Goal: Task Accomplishment & Management: Use online tool/utility

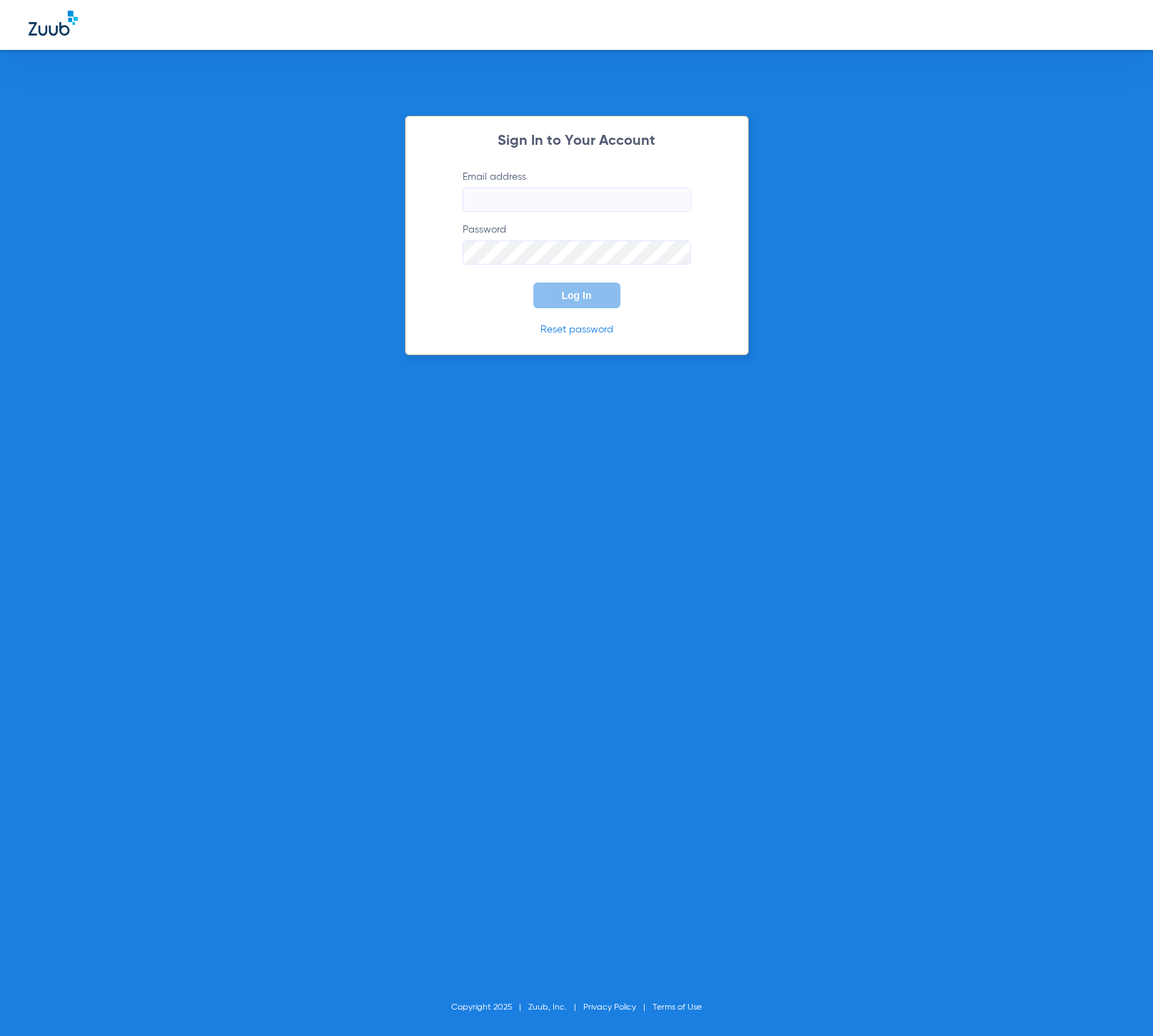
click at [585, 197] on input "Email address" at bounding box center [576, 199] width 228 height 24
type input "[EMAIL_ADDRESS][DOMAIN_NAME]"
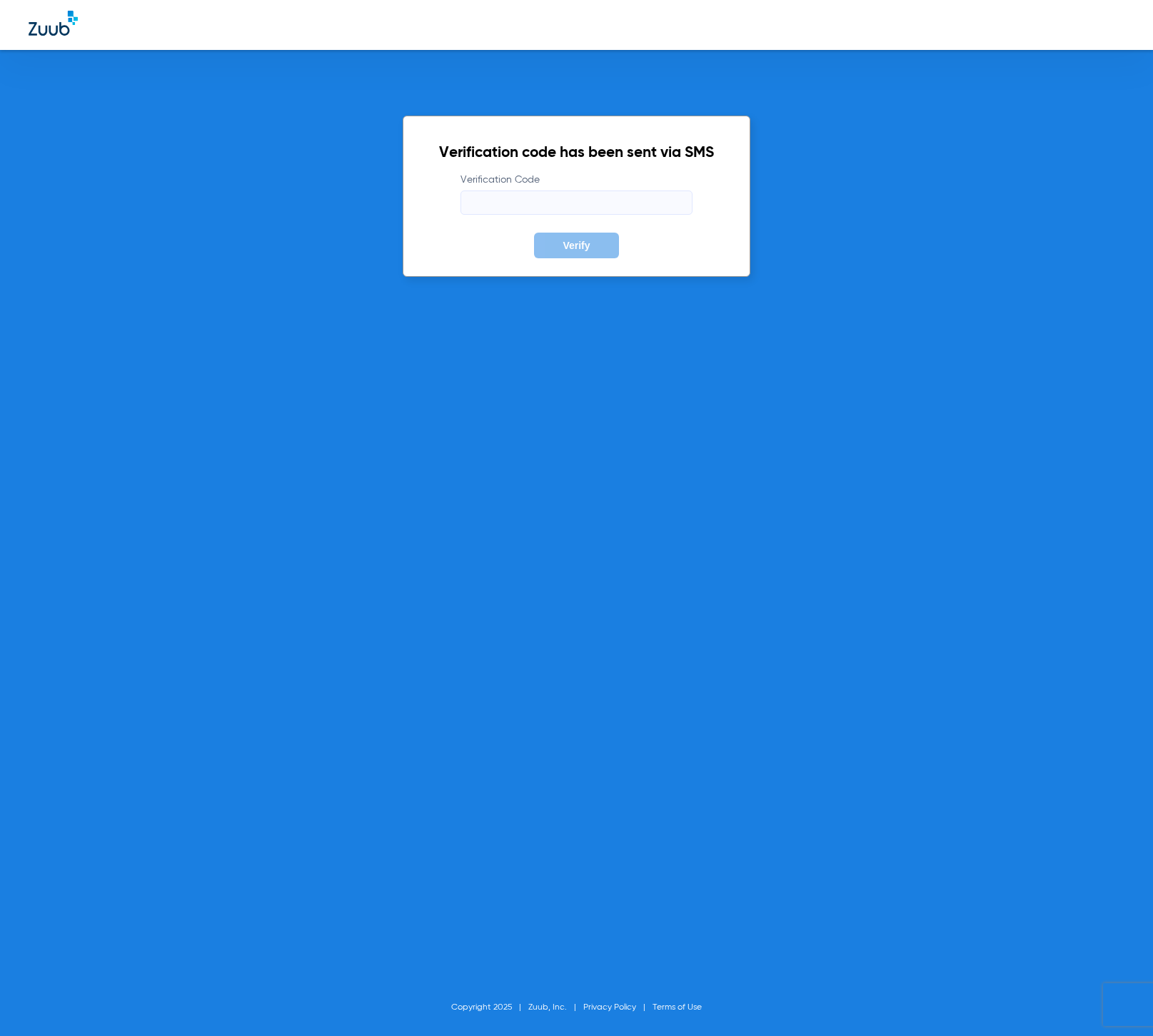
click at [626, 209] on input "Verification Code" at bounding box center [576, 202] width 232 height 24
type input "374063"
click at [534, 233] on button "Verify" at bounding box center [576, 246] width 84 height 25
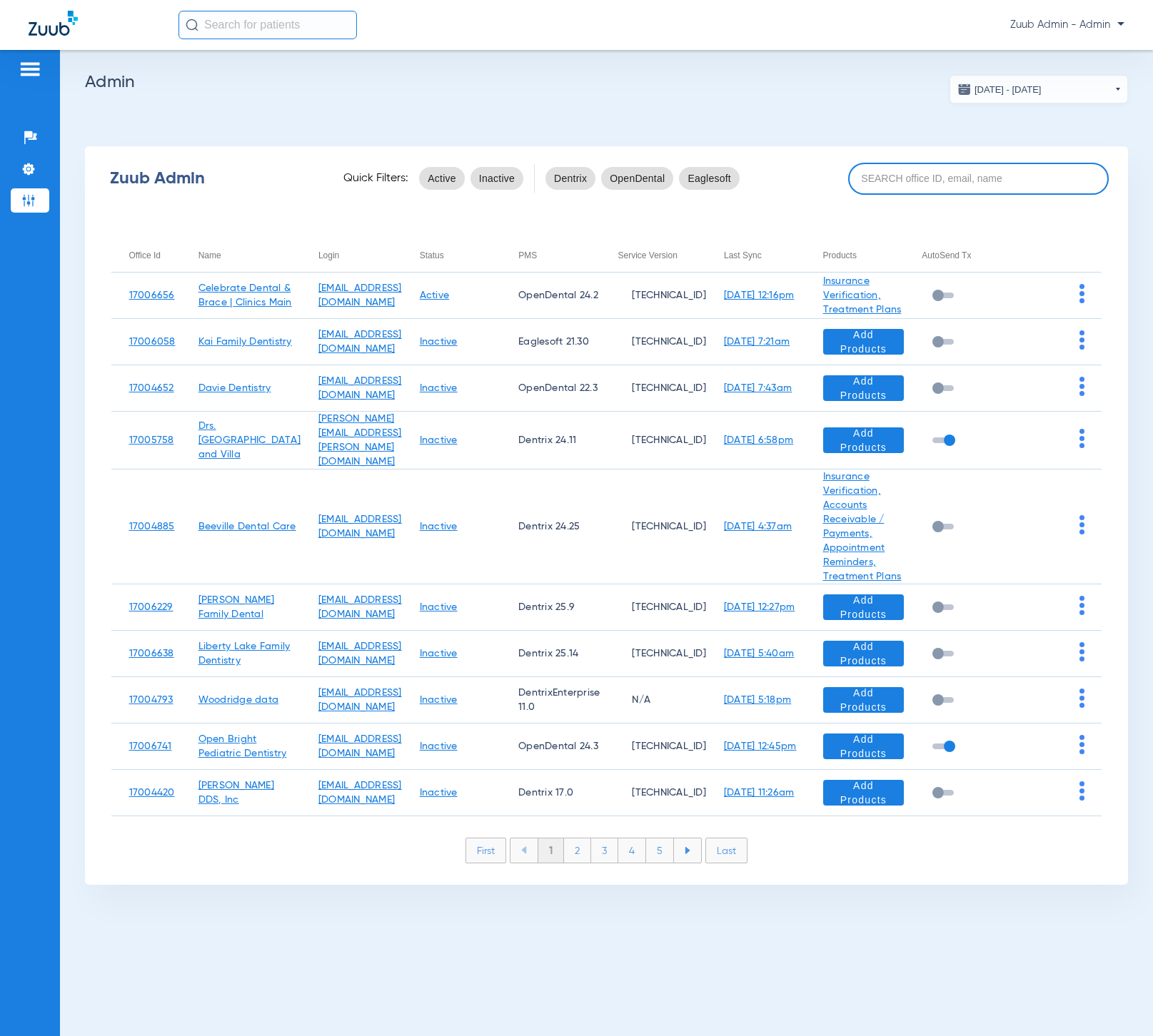
click at [908, 174] on input at bounding box center [978, 179] width 260 height 32
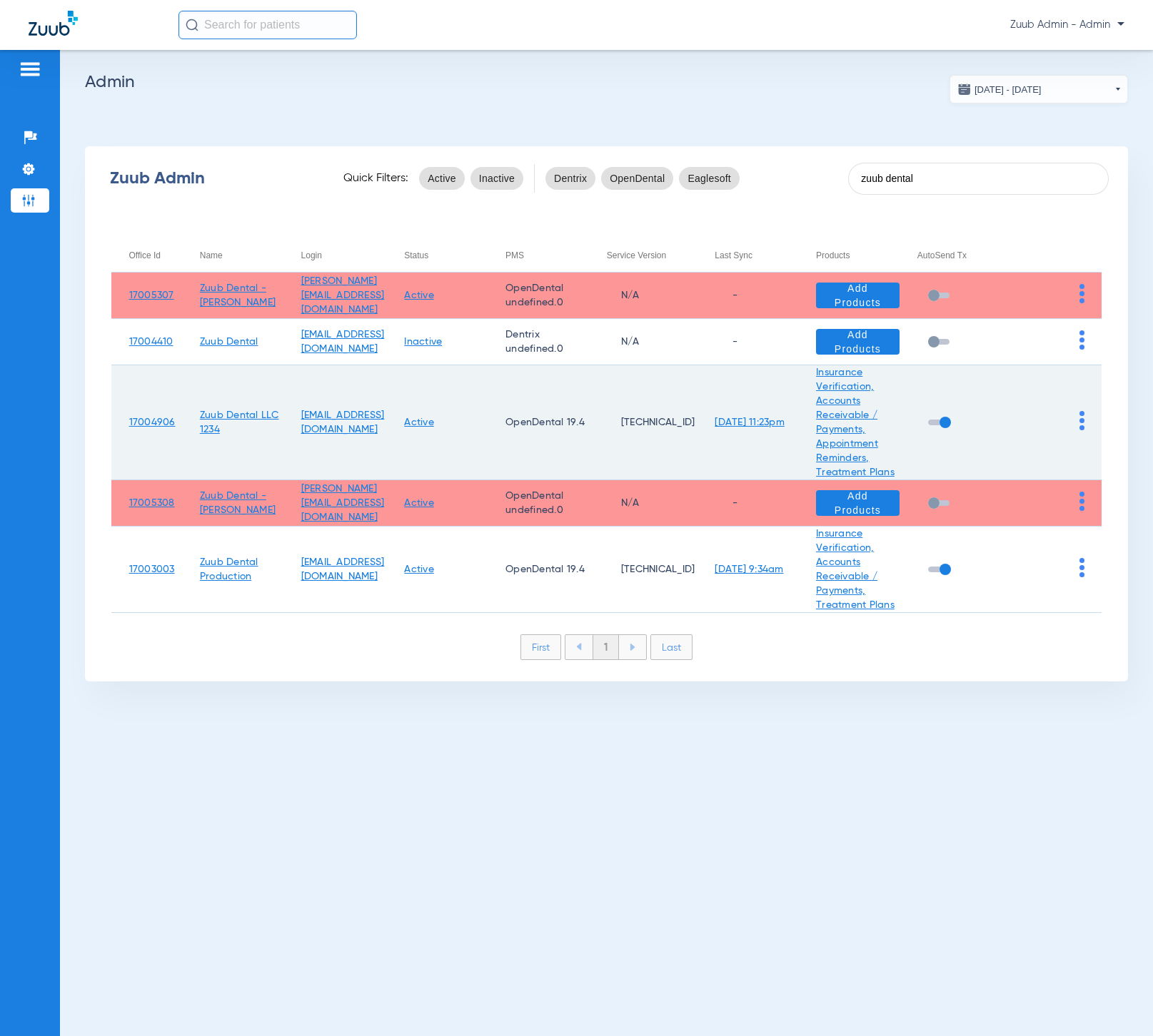
type input "zuub dental"
click at [1083, 415] on img at bounding box center [1082, 421] width 5 height 19
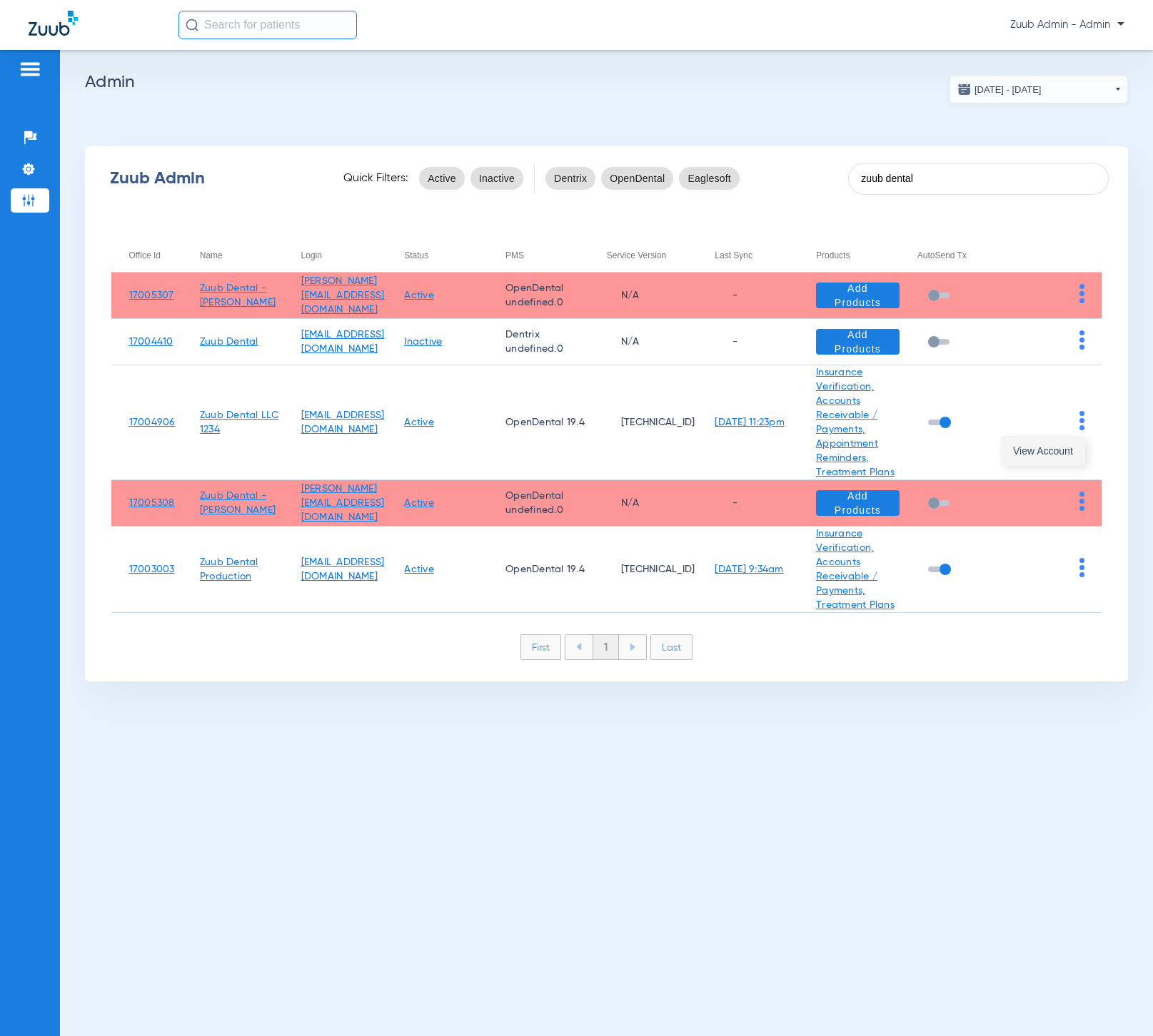
click at [1058, 448] on span "View Account" at bounding box center [1042, 450] width 60 height 10
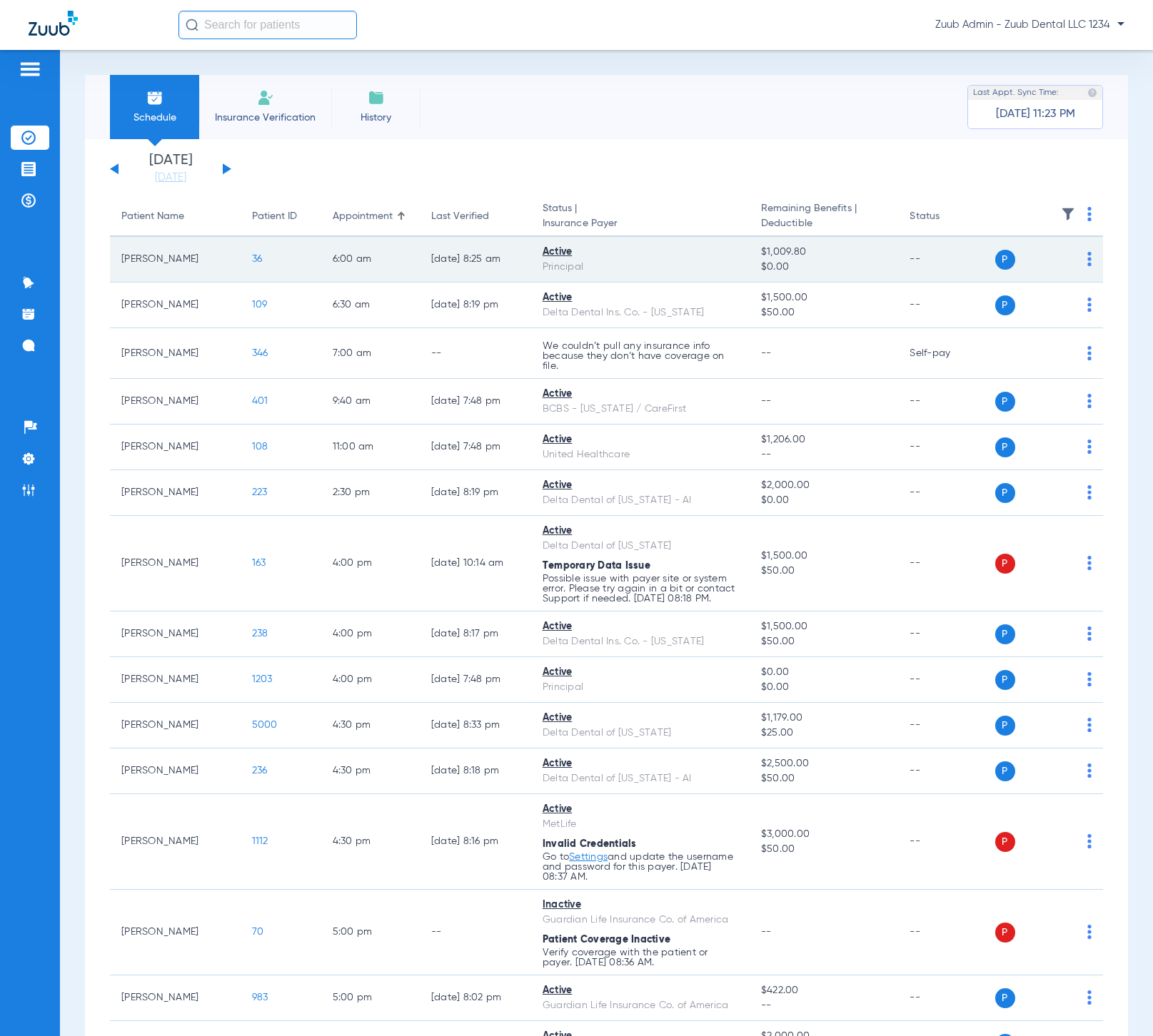
click at [252, 257] on span "36" at bounding box center [257, 258] width 11 height 10
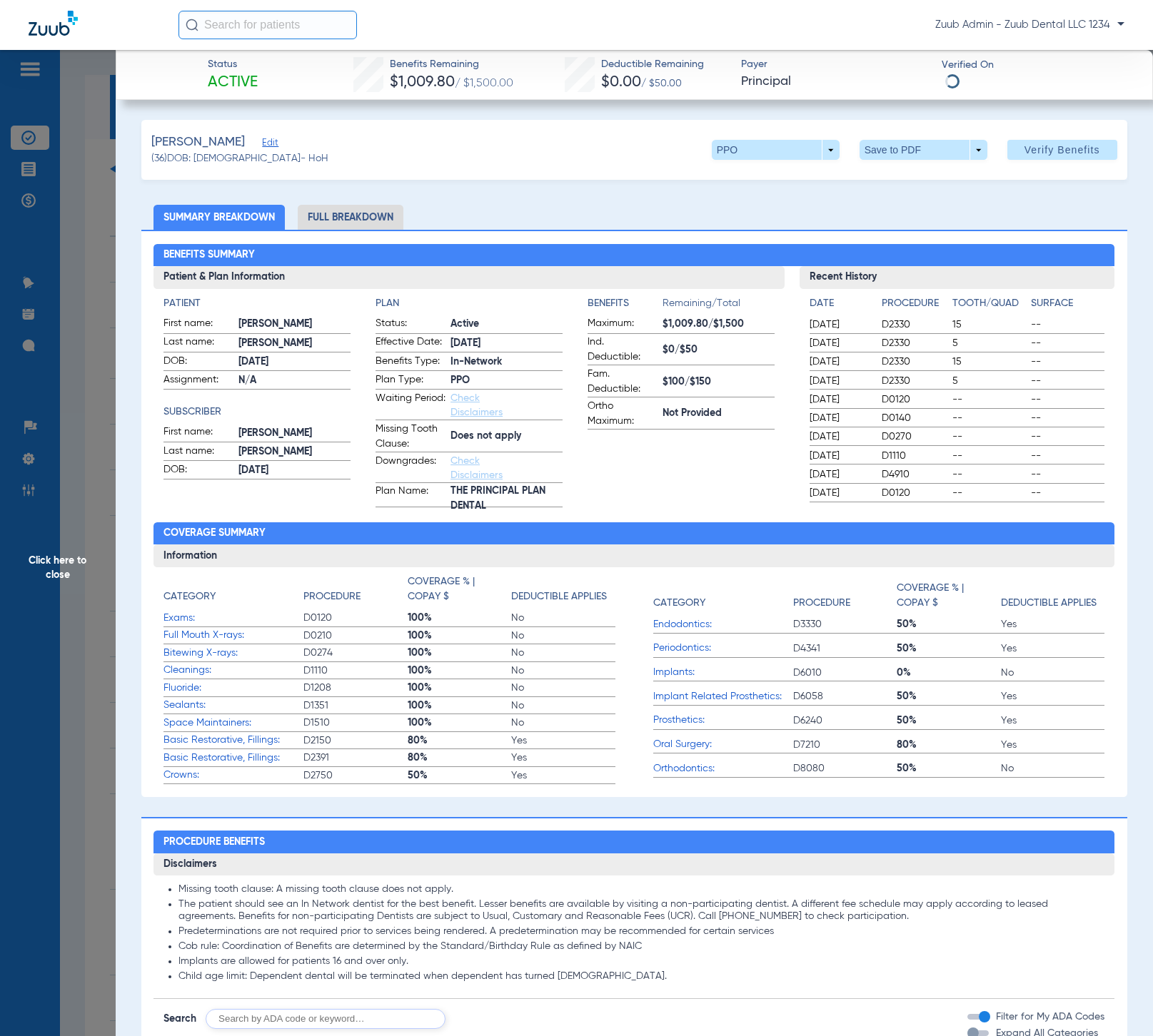
click at [357, 221] on li "Full Breakdown" at bounding box center [350, 218] width 106 height 25
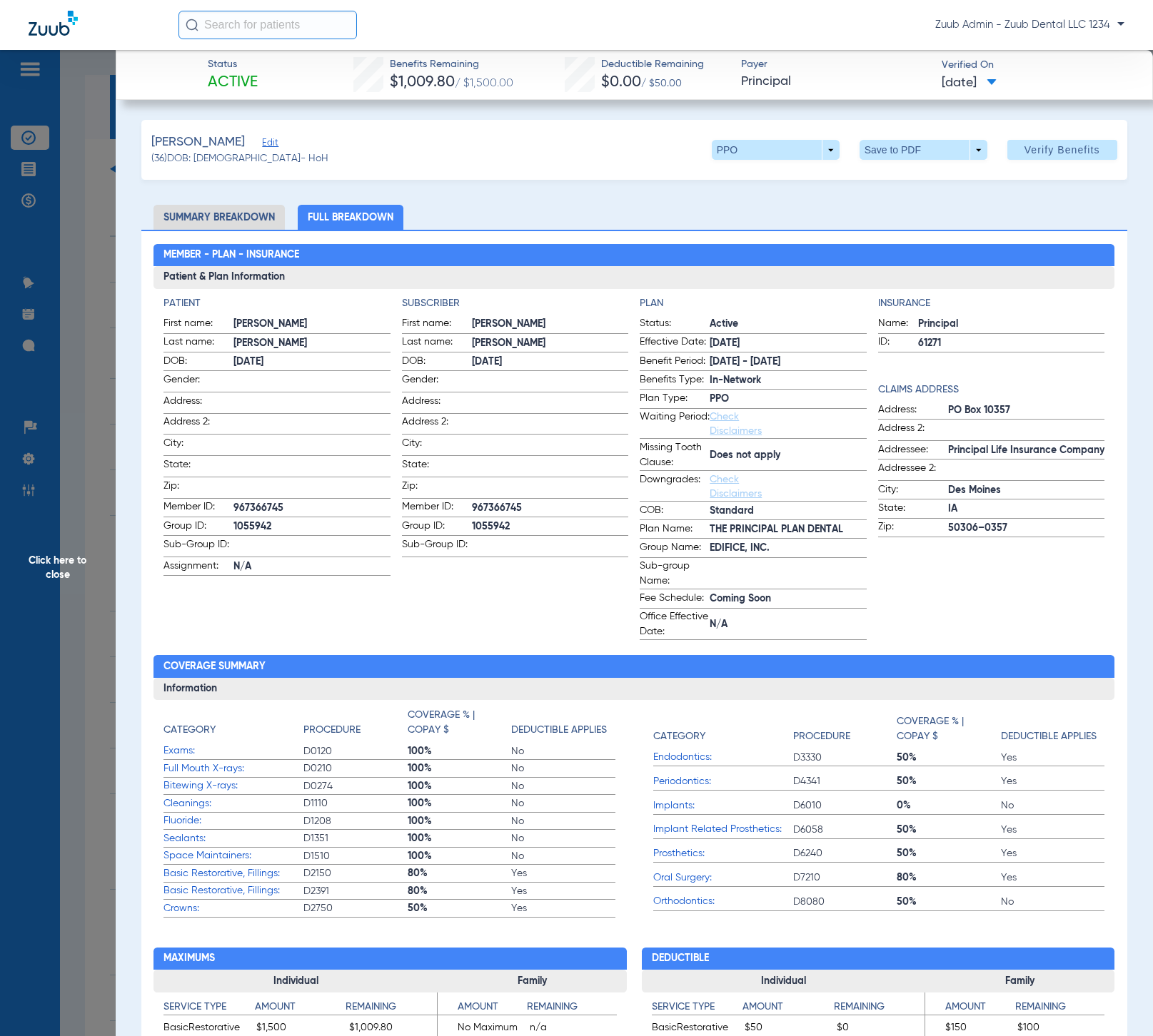
click at [47, 565] on span "Click here to close" at bounding box center [58, 567] width 116 height 1036
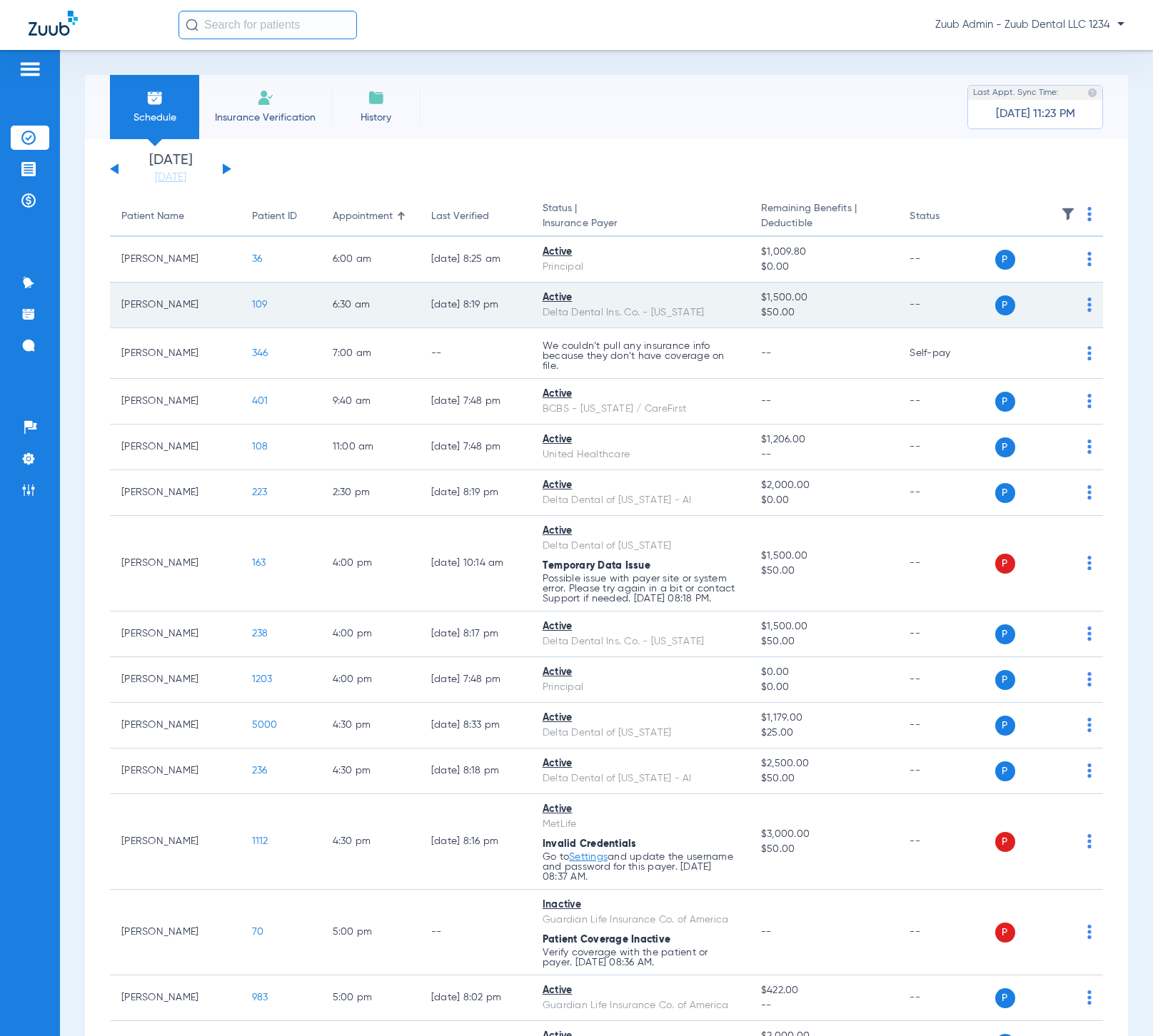
click at [255, 303] on span "109" at bounding box center [259, 305] width 15 height 10
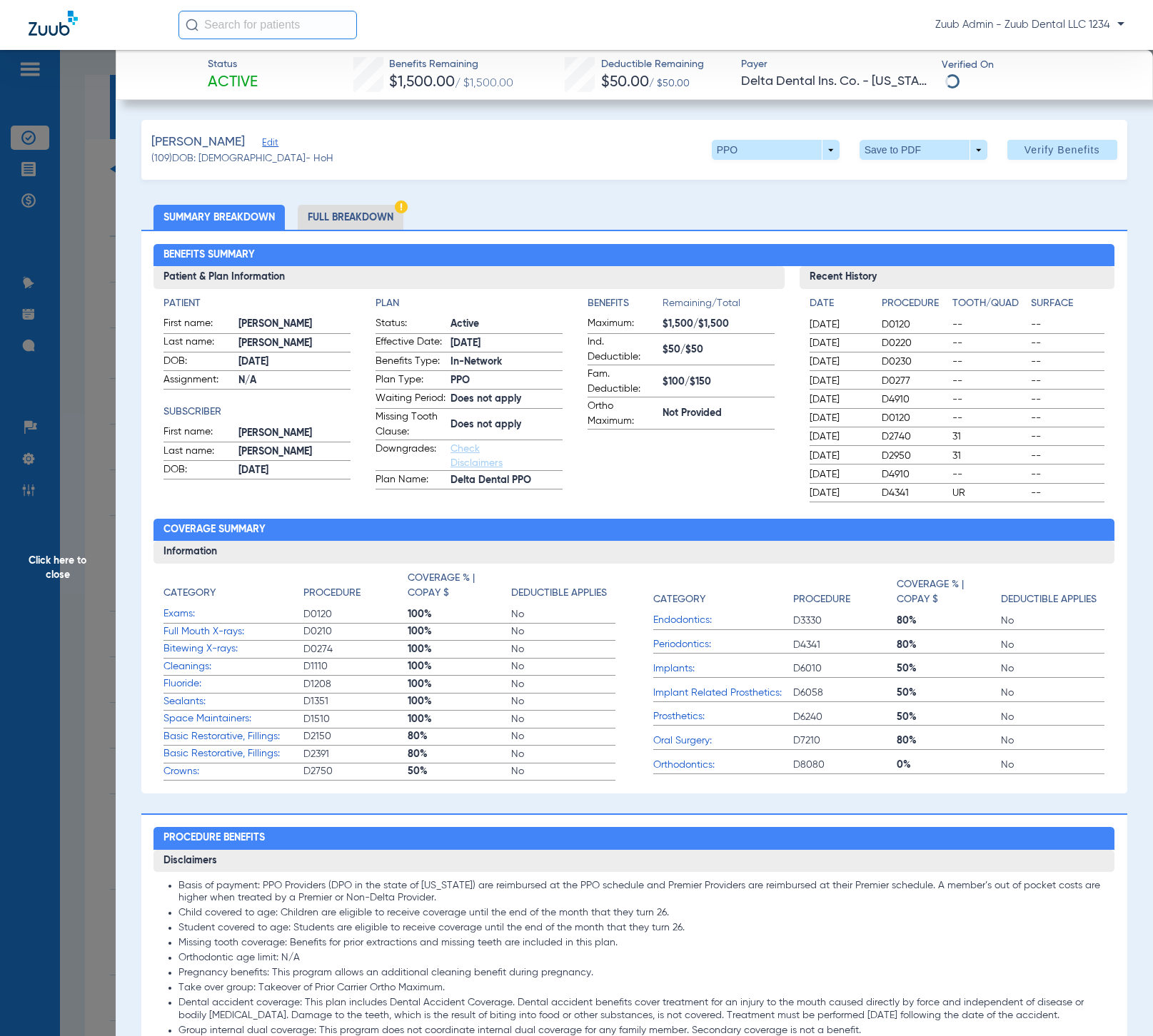
click at [318, 217] on li "Full Breakdown" at bounding box center [350, 218] width 106 height 25
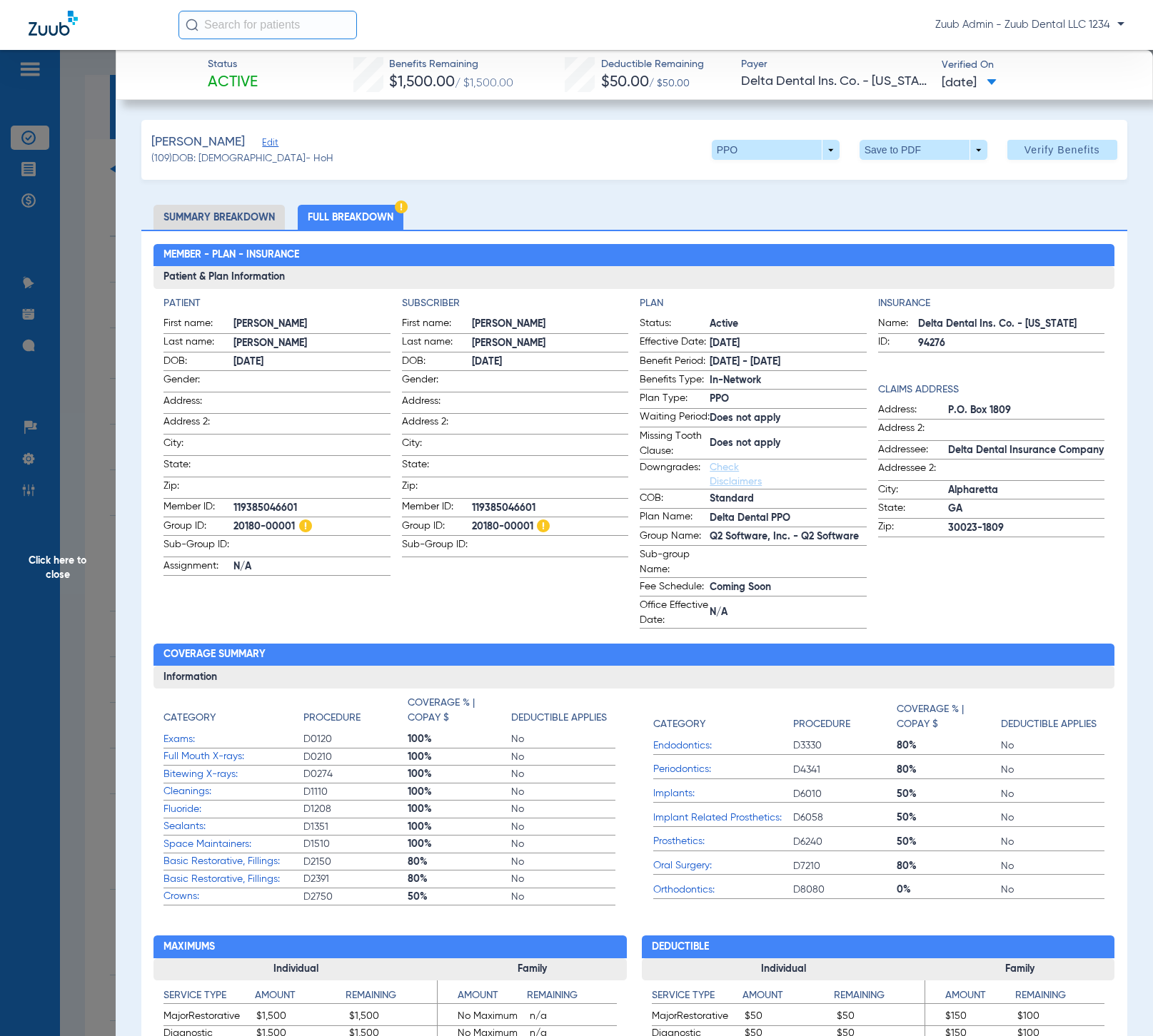
click at [262, 146] on span "Edit" at bounding box center [268, 144] width 13 height 14
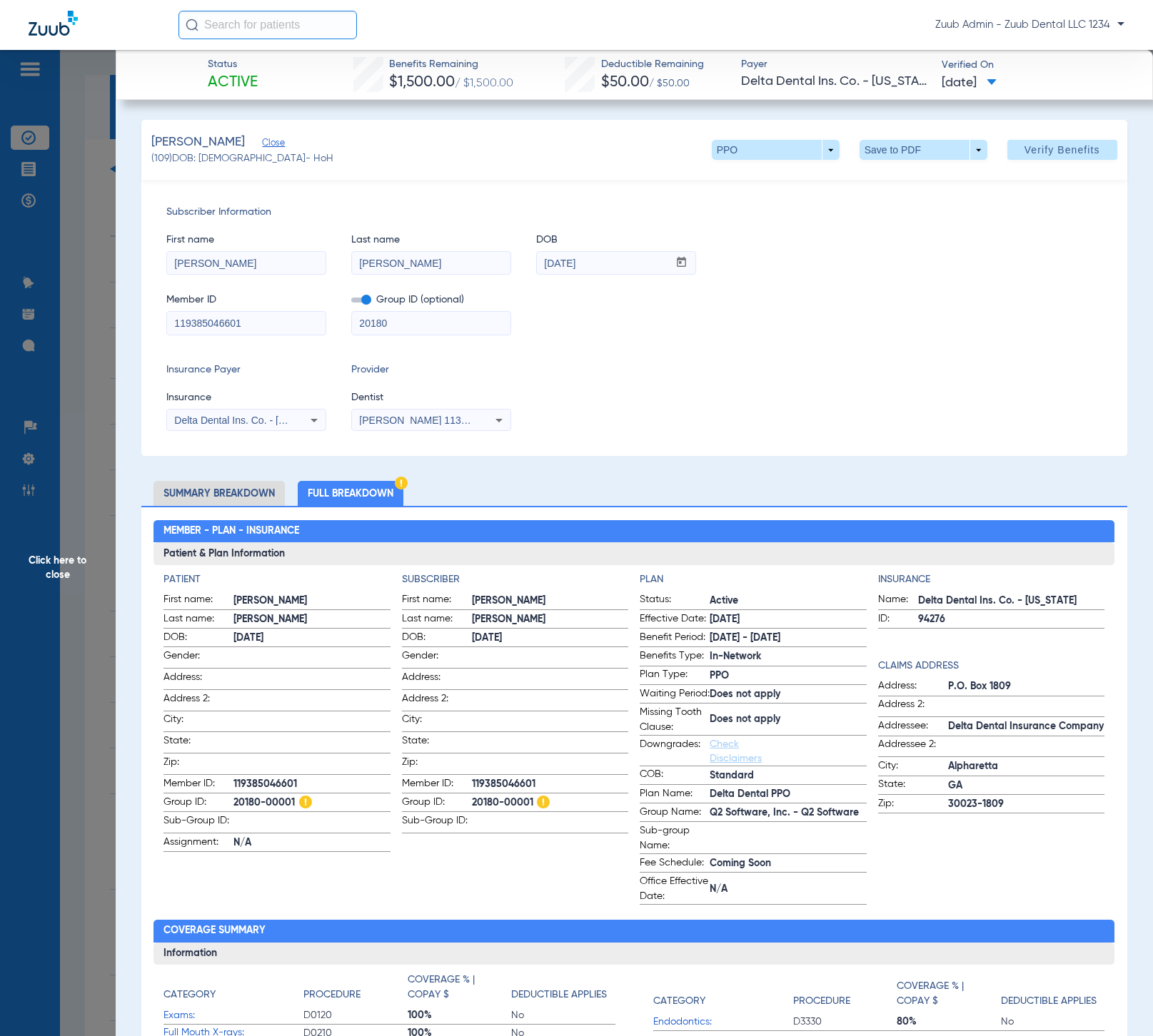
click at [53, 573] on span "Click here to close" at bounding box center [58, 567] width 116 height 1036
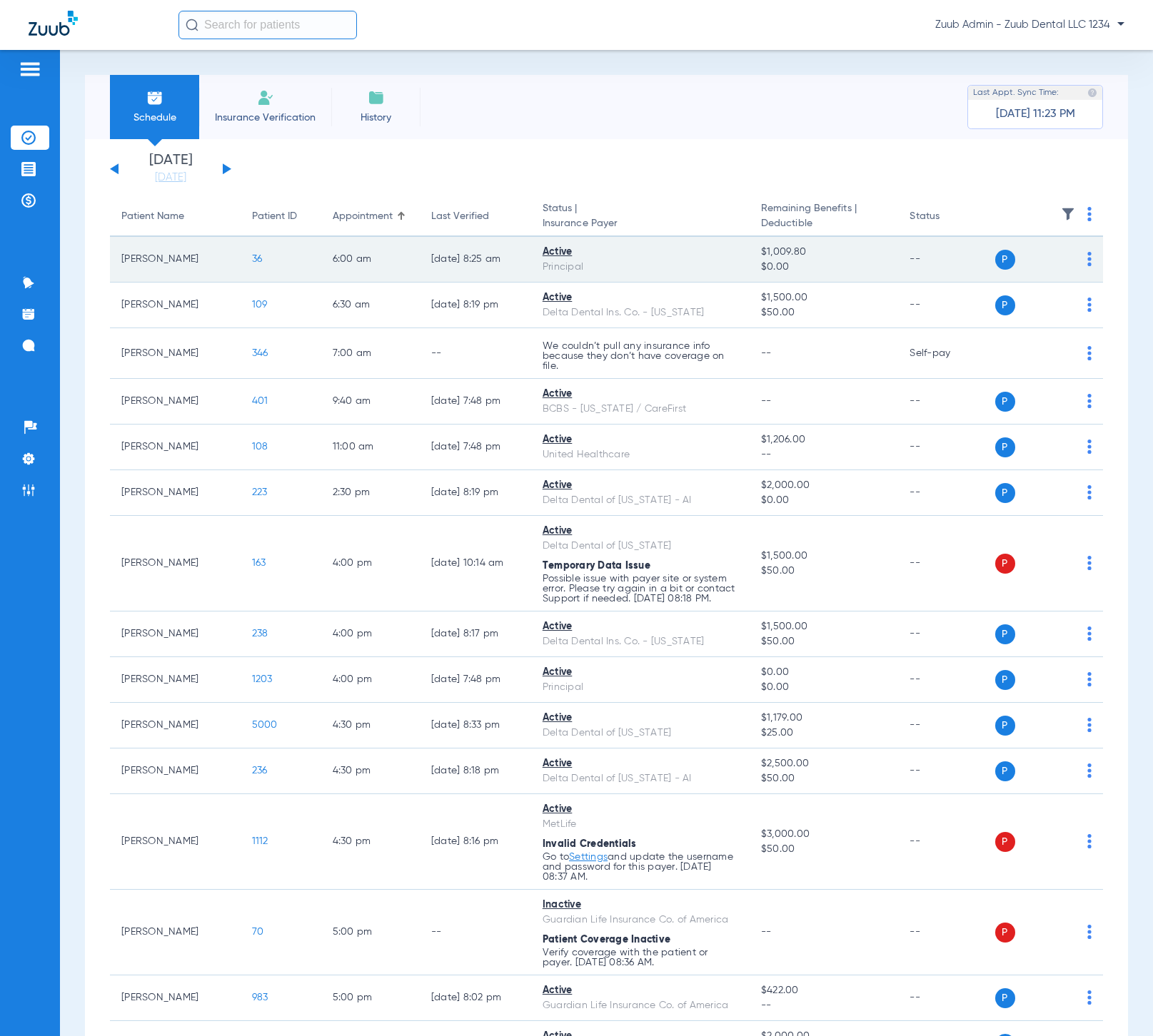
click at [252, 258] on span "36" at bounding box center [257, 258] width 11 height 10
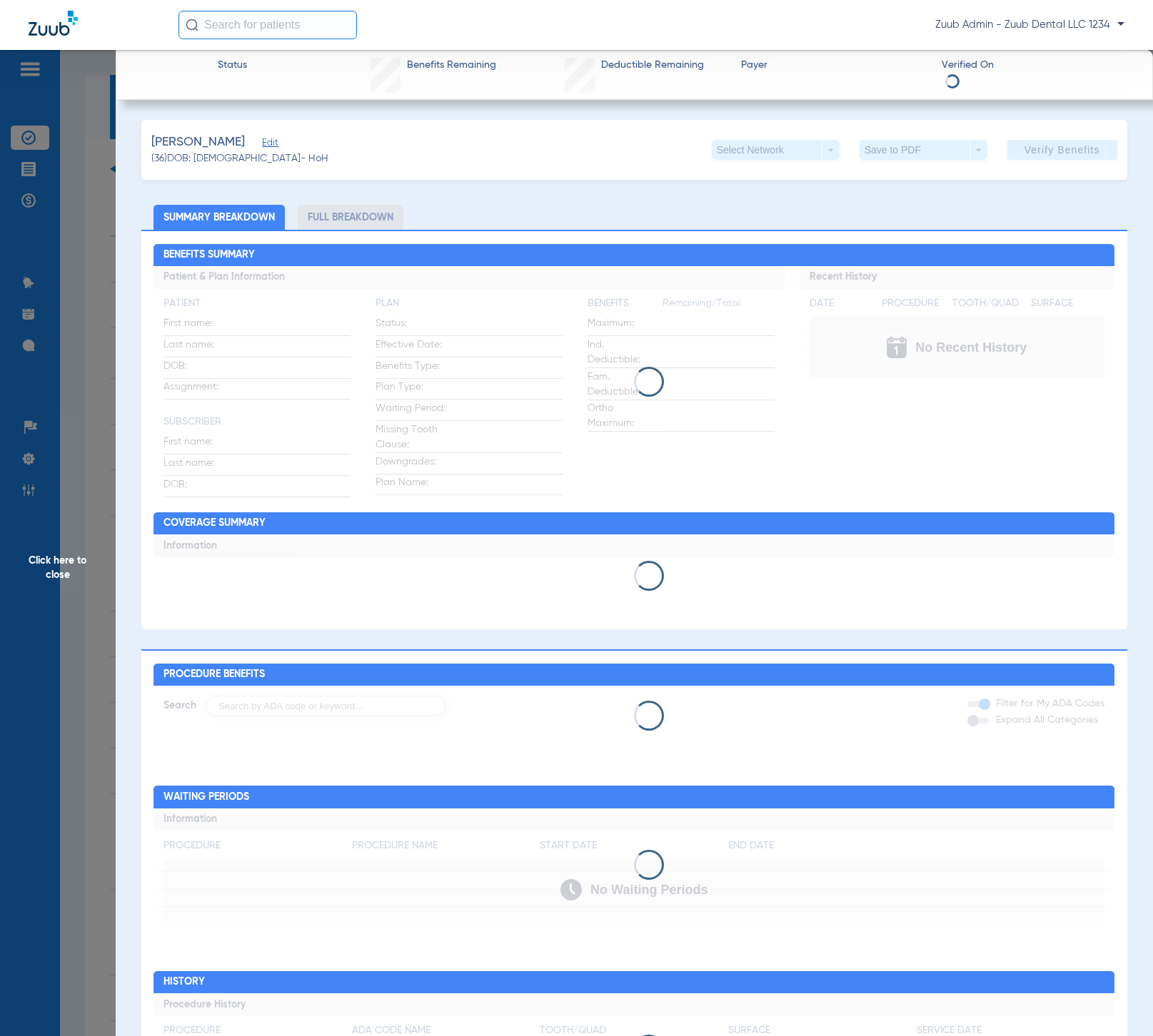
click at [157, 160] on span "(36) DOB: [DEMOGRAPHIC_DATA] - HoH" at bounding box center [239, 159] width 177 height 15
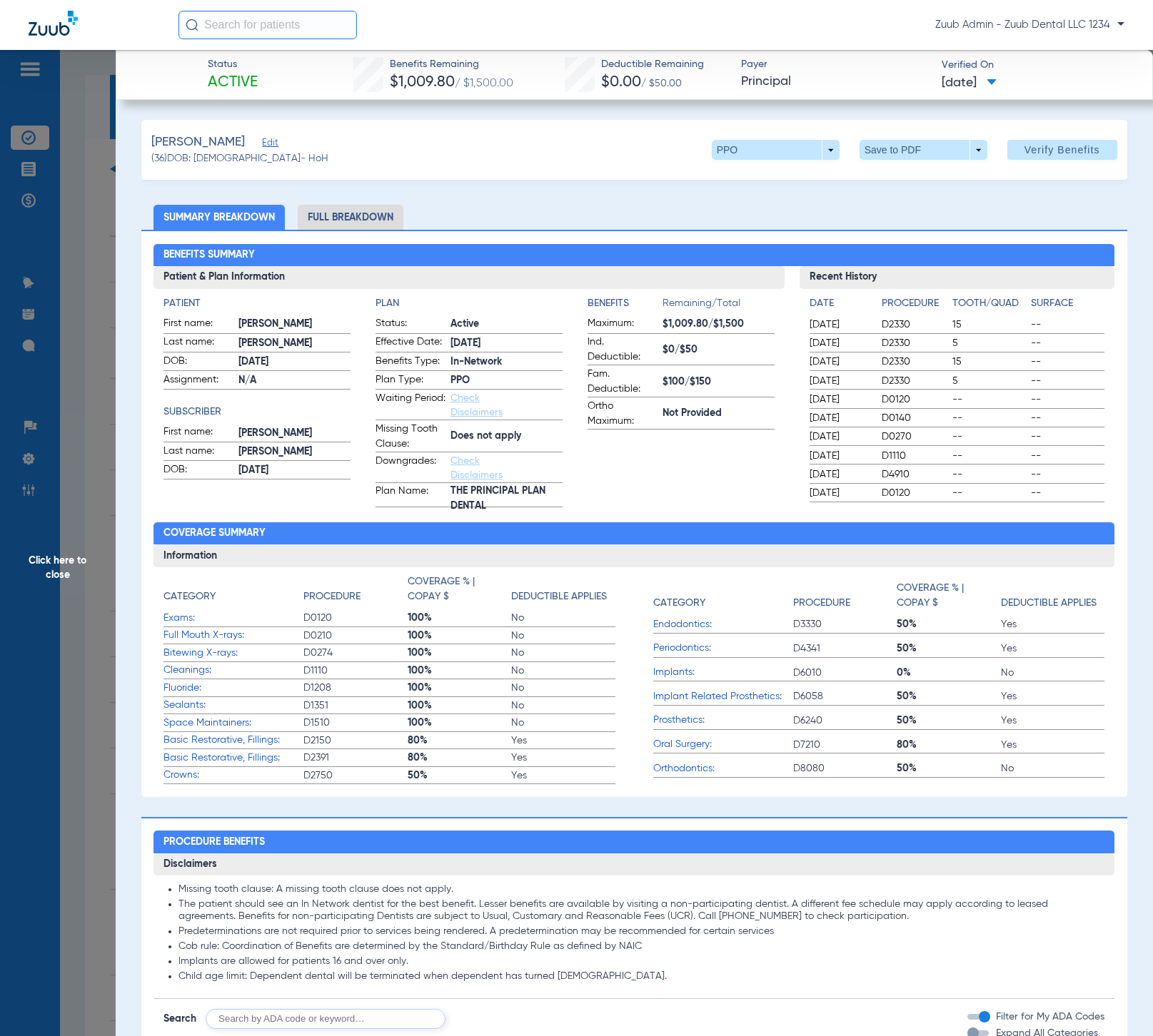
click at [47, 561] on span "Click here to close" at bounding box center [58, 567] width 116 height 1036
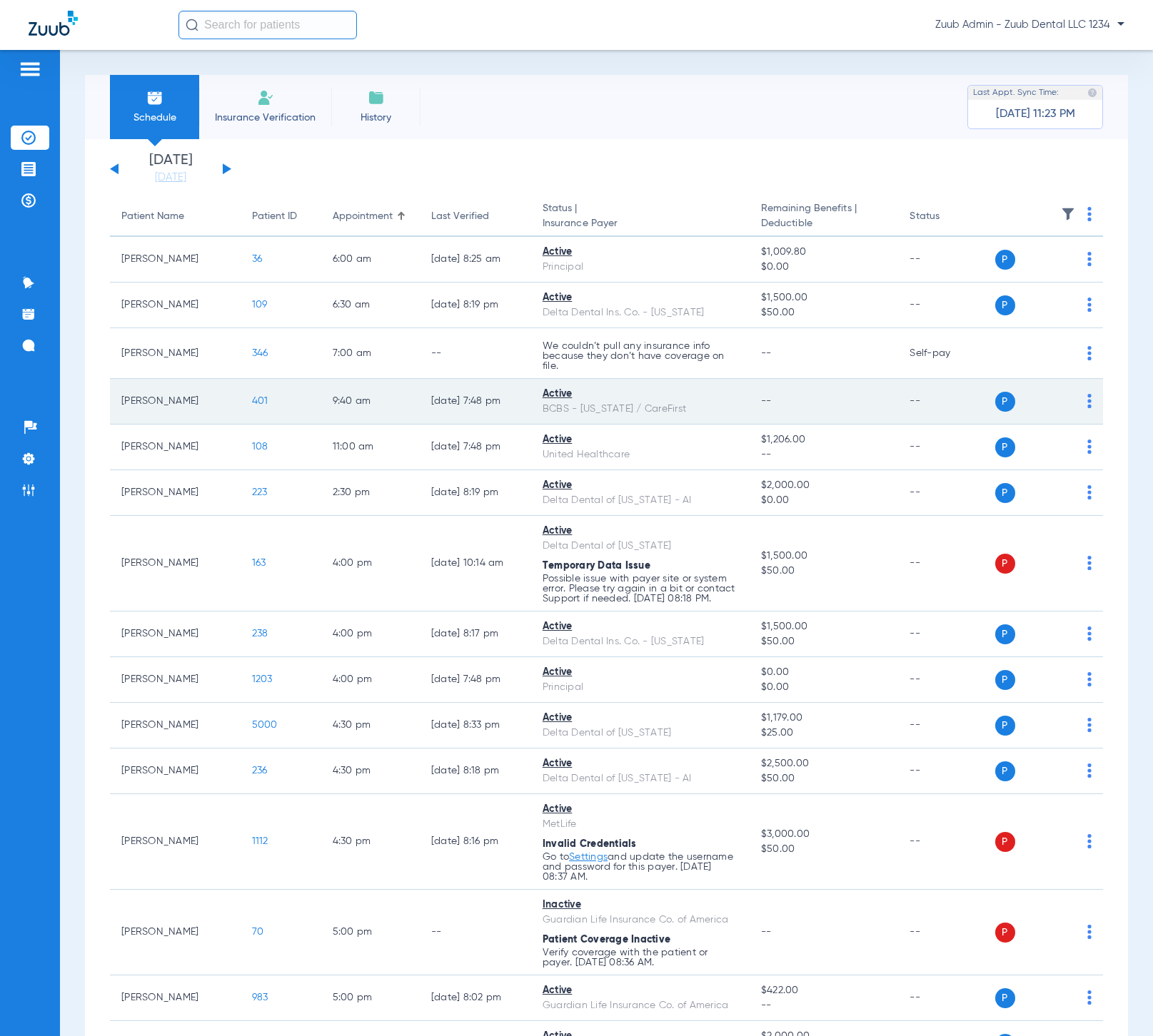
click at [252, 402] on span "401" at bounding box center [260, 401] width 16 height 10
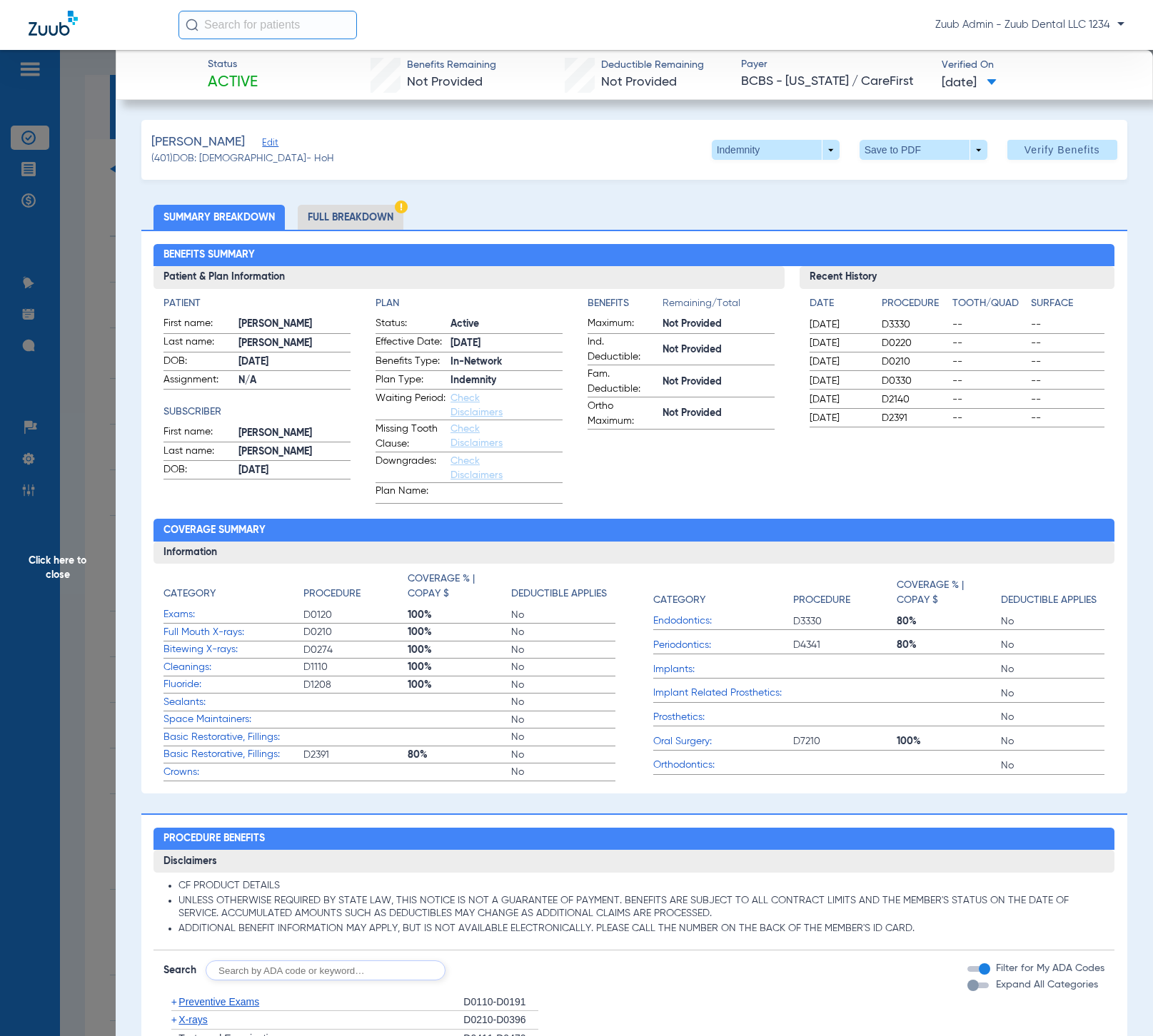
click at [356, 217] on li "Full Breakdown" at bounding box center [350, 218] width 106 height 25
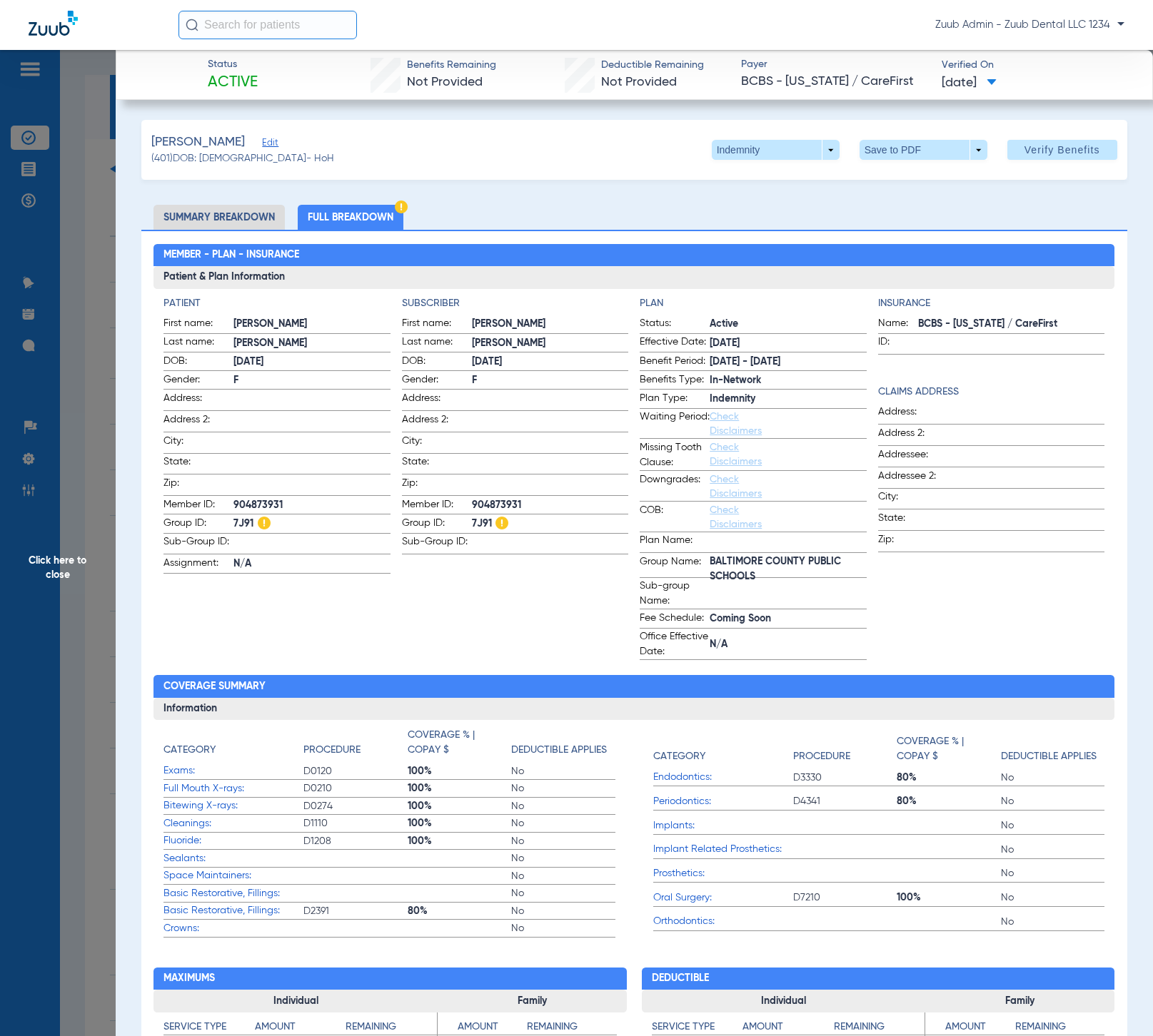
click at [264, 144] on span "Edit" at bounding box center [268, 144] width 13 height 14
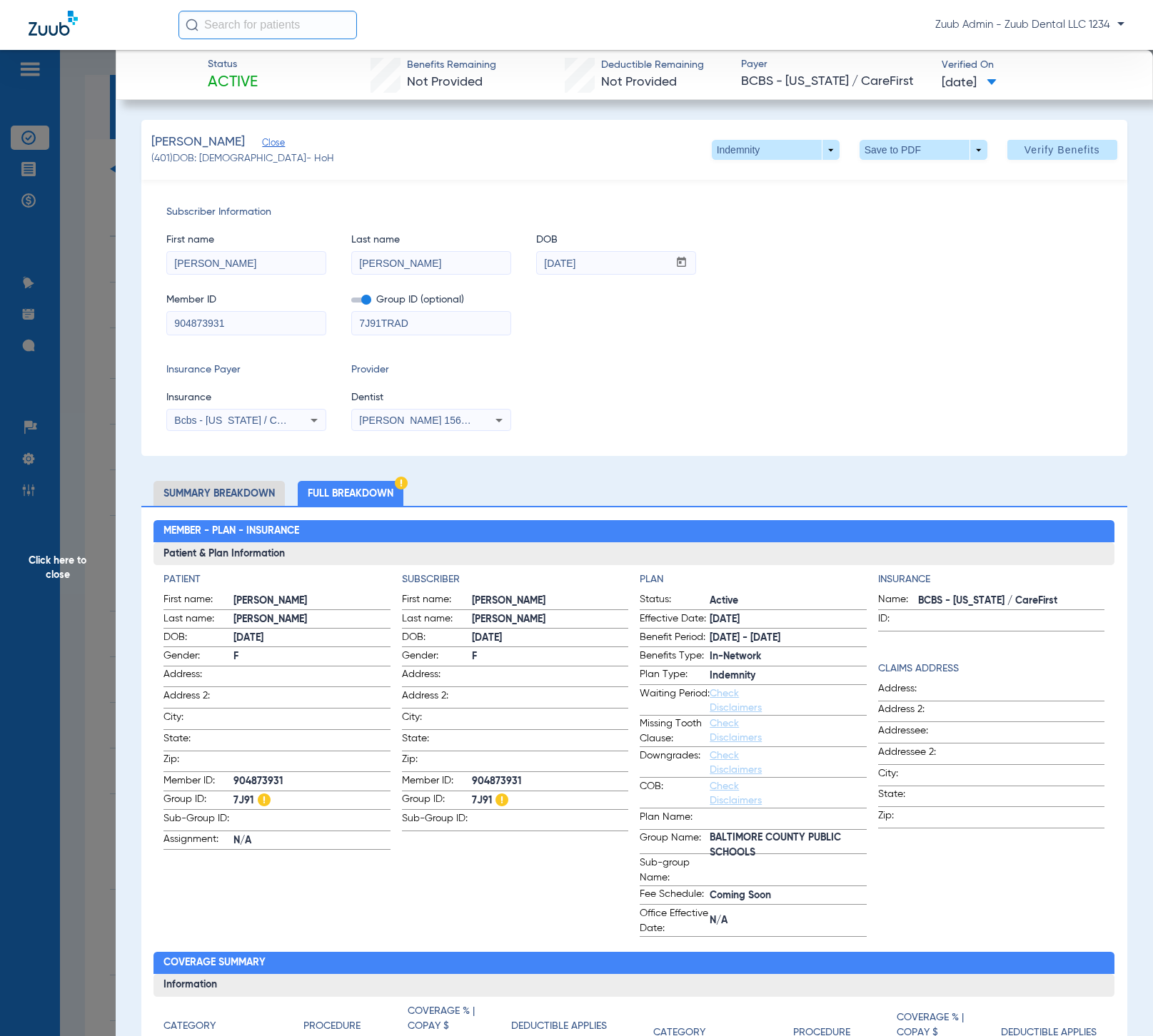
click at [42, 598] on span "Click here to close" at bounding box center [58, 567] width 116 height 1036
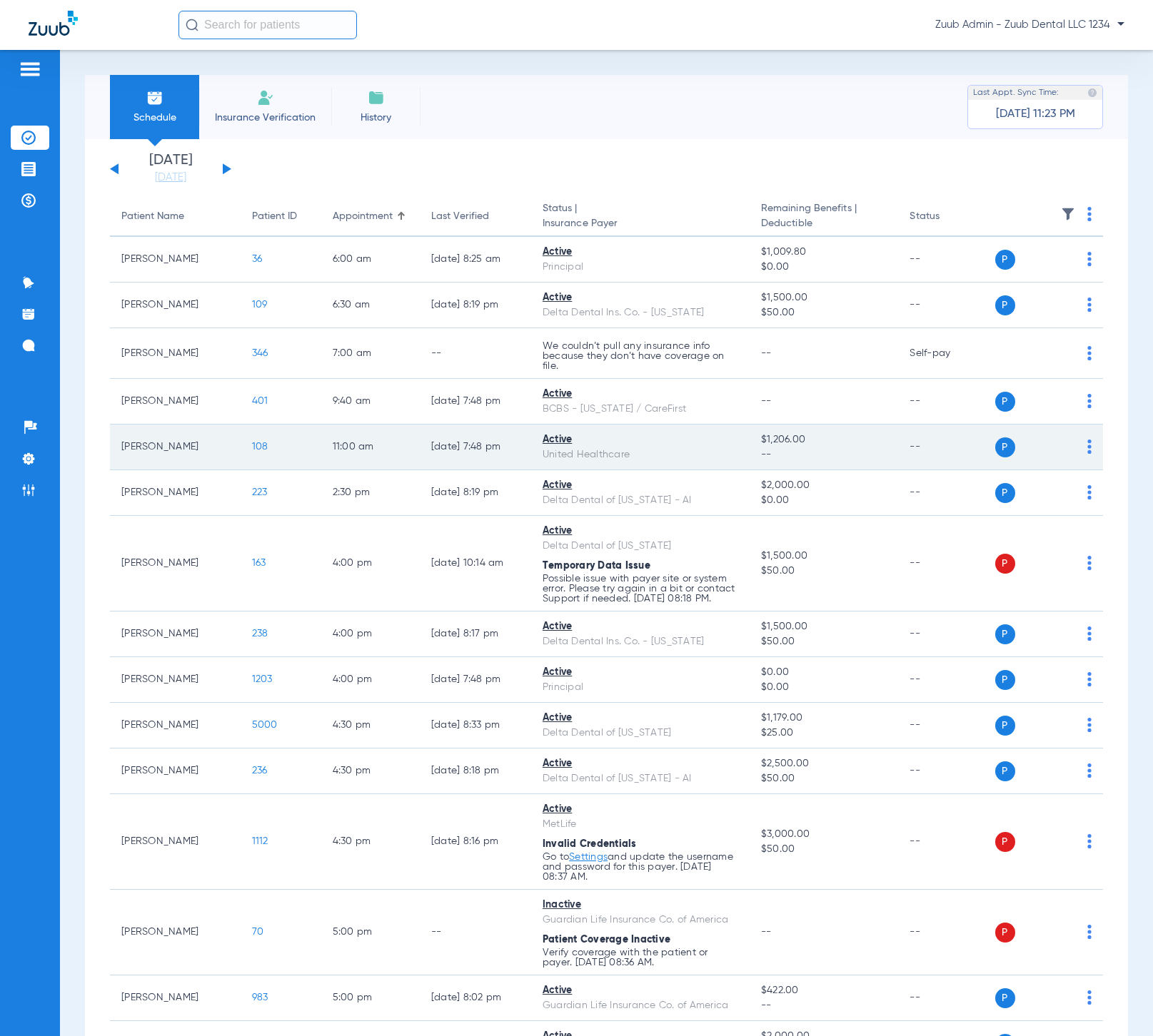
click at [252, 441] on span "108" at bounding box center [260, 446] width 16 height 10
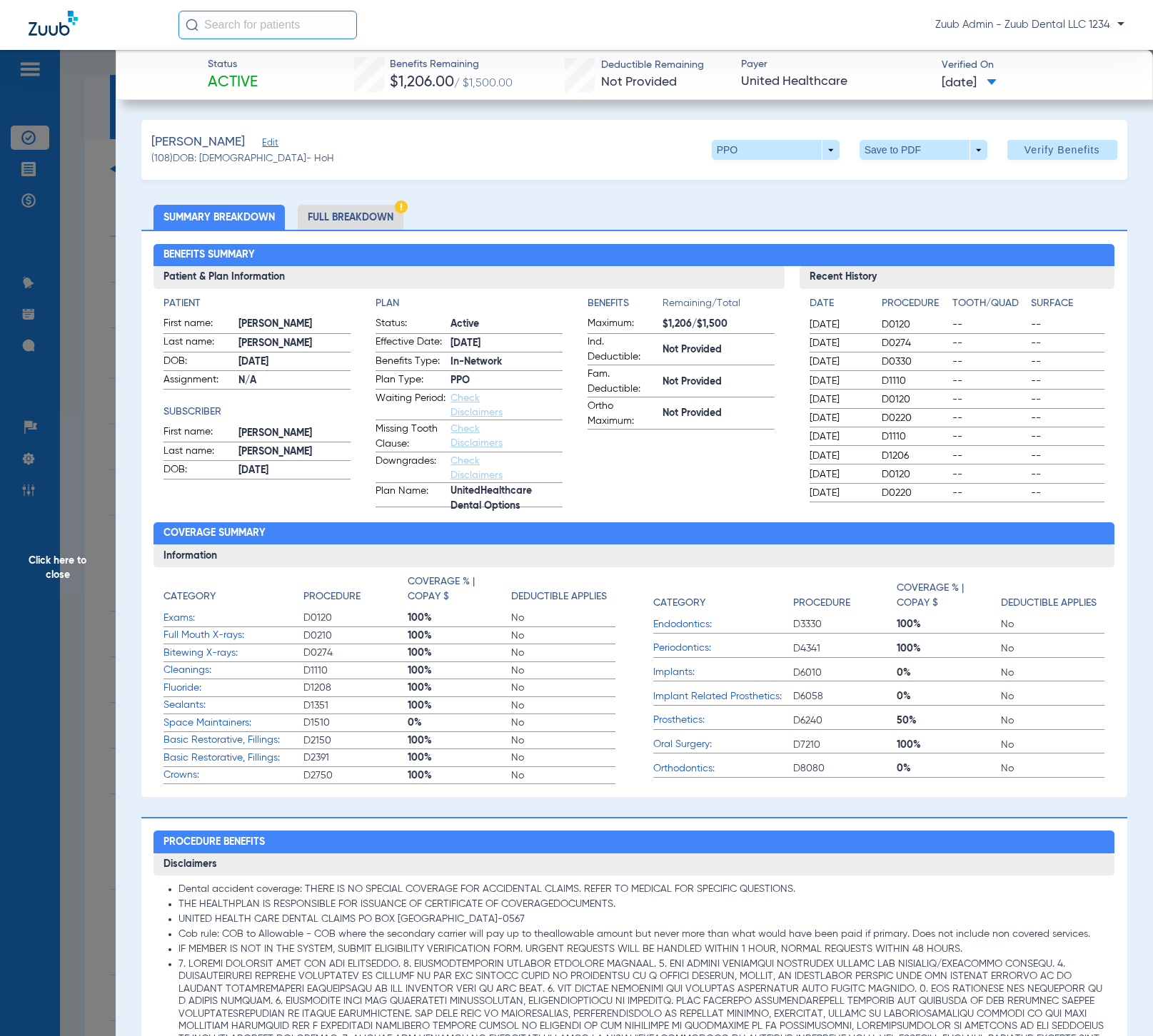
click at [362, 217] on li "Full Breakdown" at bounding box center [350, 218] width 106 height 25
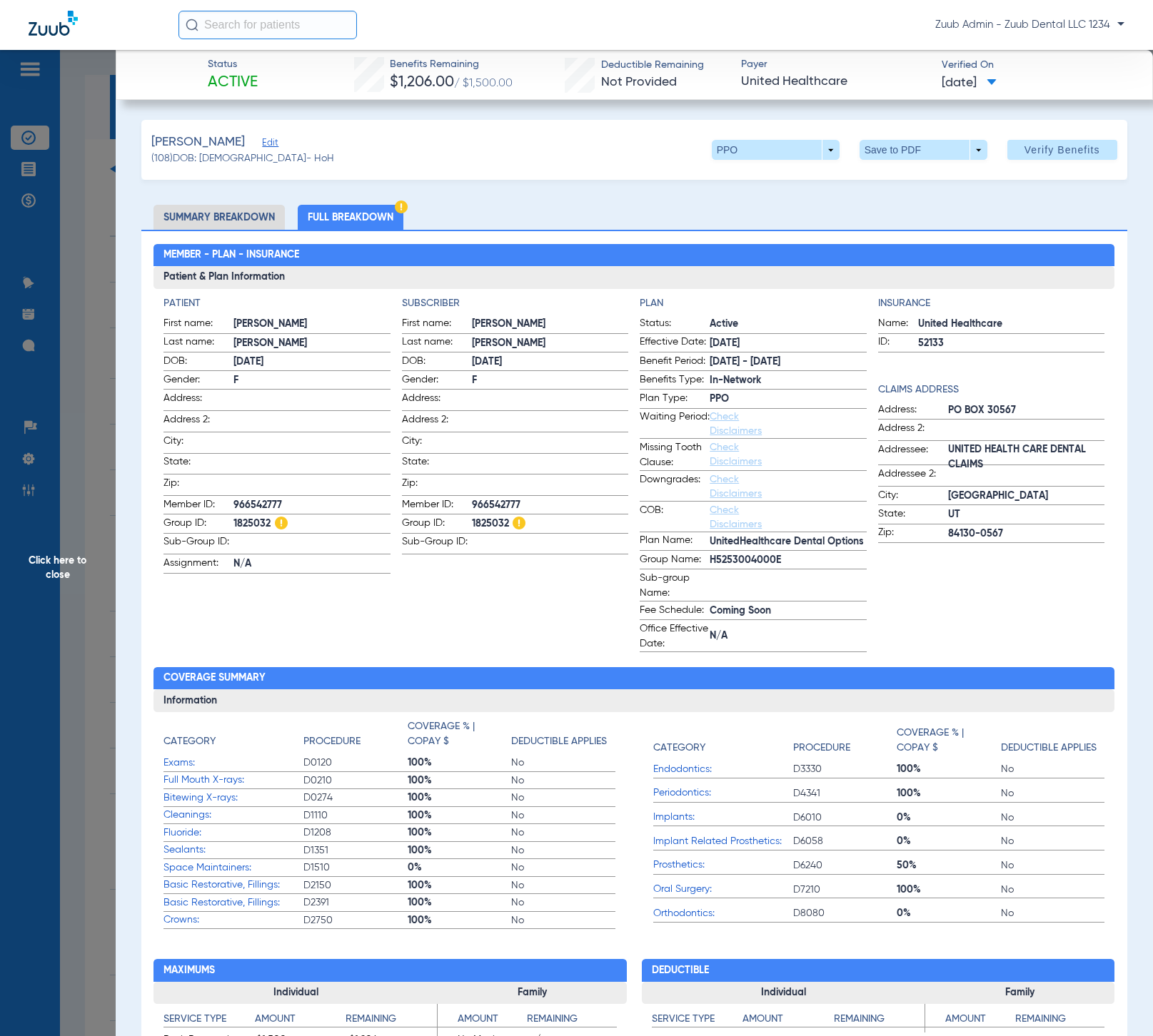
click at [262, 142] on span "Edit" at bounding box center [268, 144] width 13 height 14
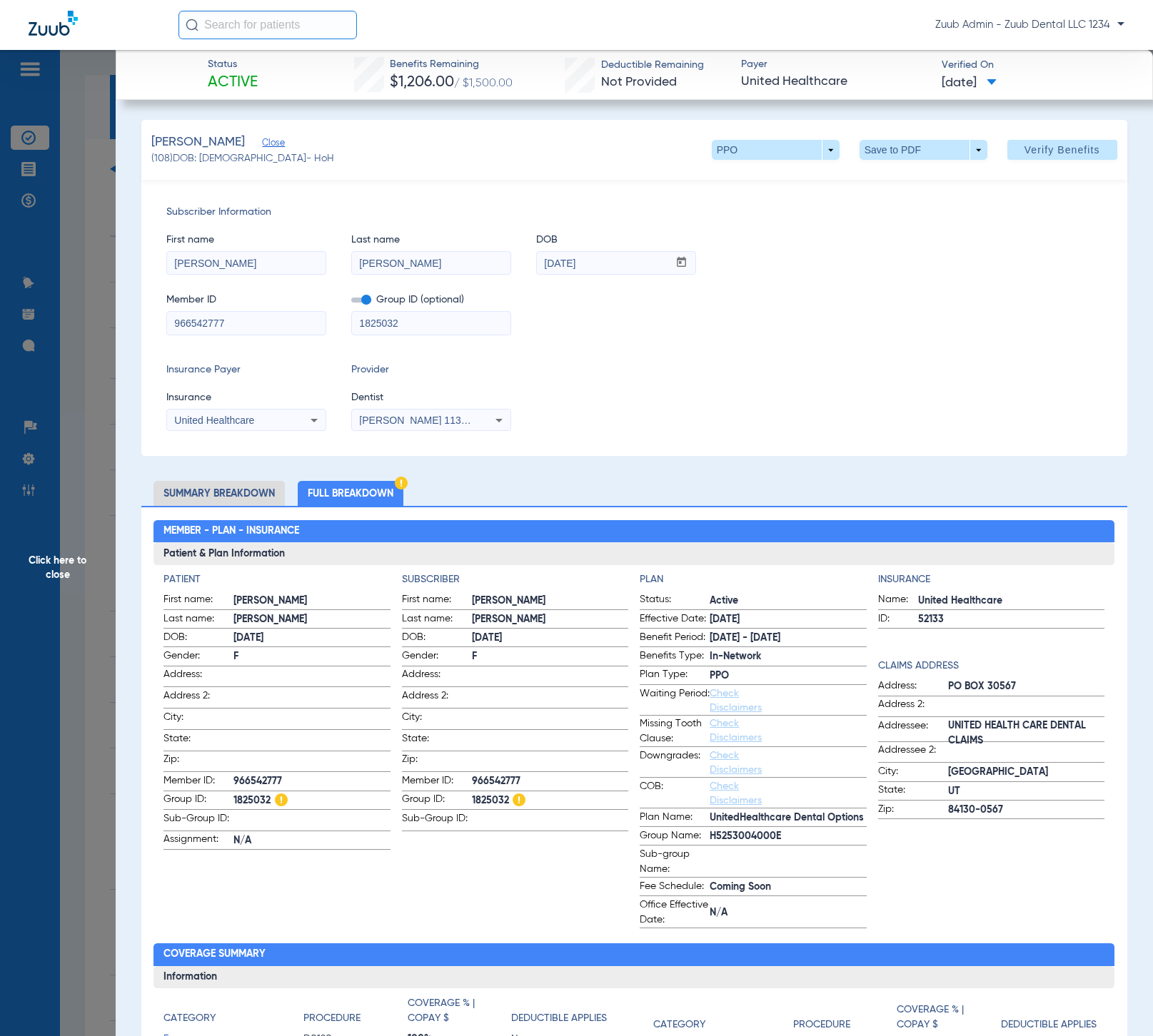
click at [81, 562] on span "Click here to close" at bounding box center [58, 567] width 116 height 1036
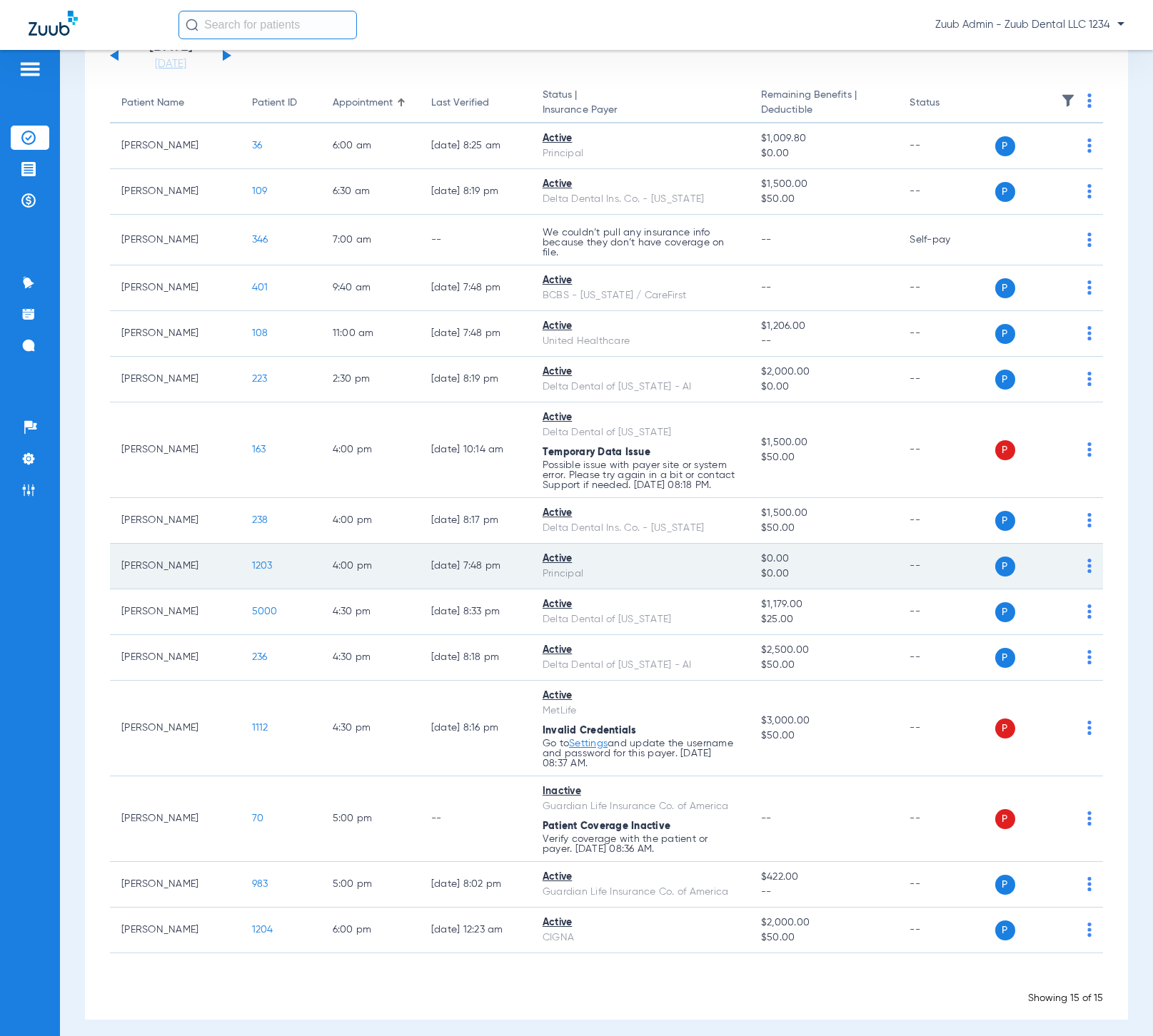
scroll to position [121, 0]
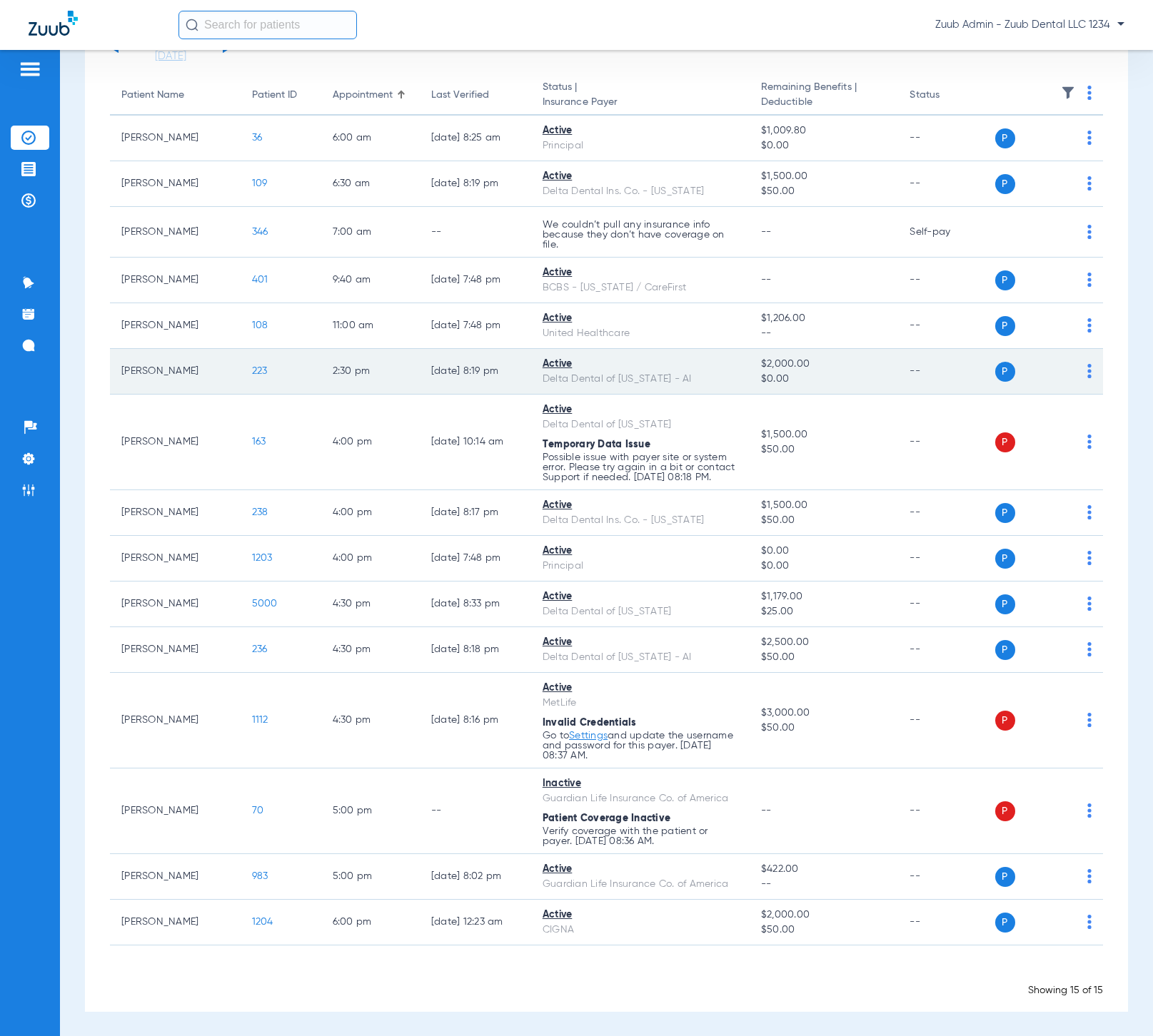
click at [253, 365] on td "223" at bounding box center [280, 372] width 81 height 45
click at [252, 367] on span "223" at bounding box center [259, 371] width 15 height 10
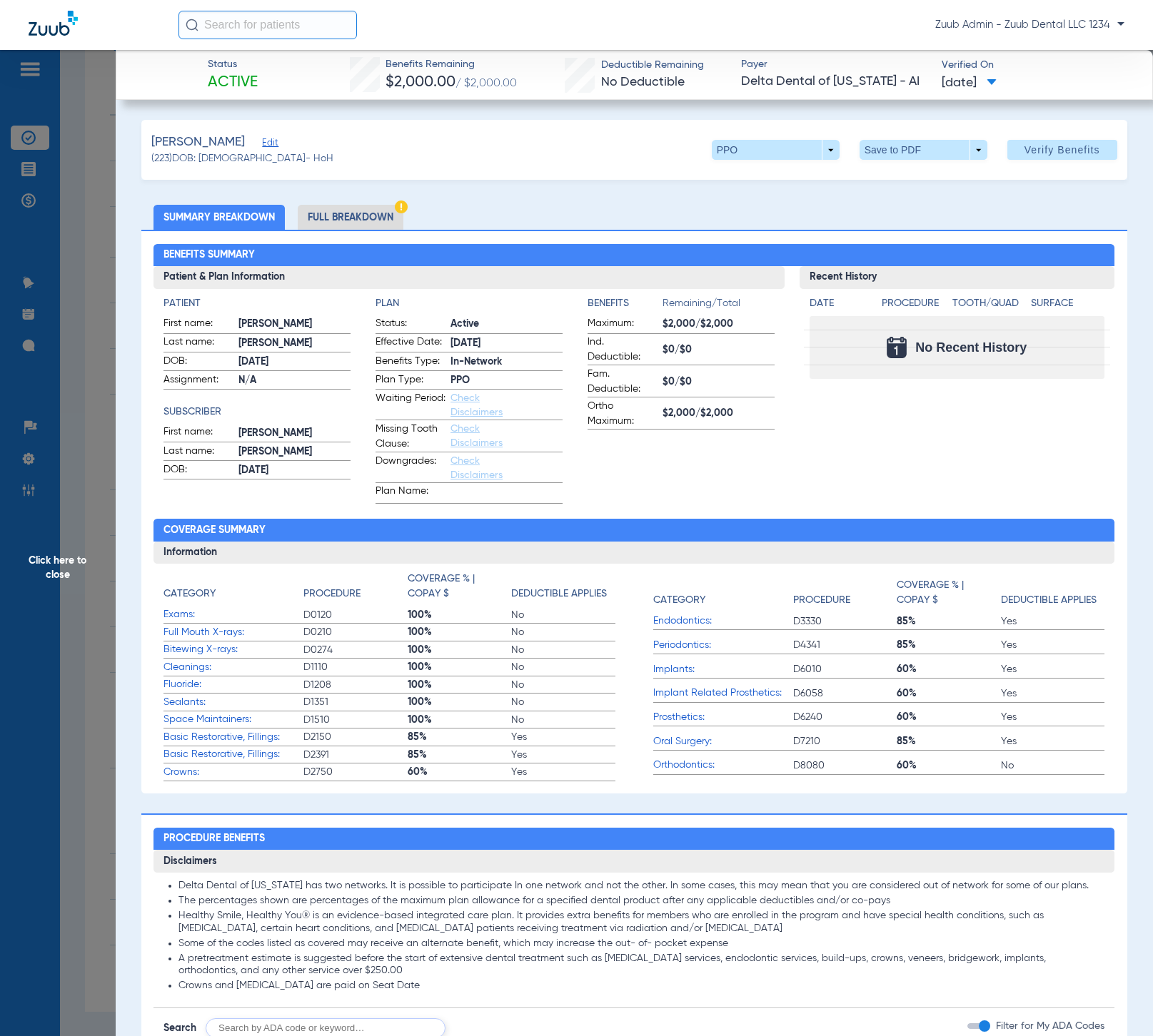
click at [354, 211] on li "Full Breakdown" at bounding box center [350, 218] width 106 height 25
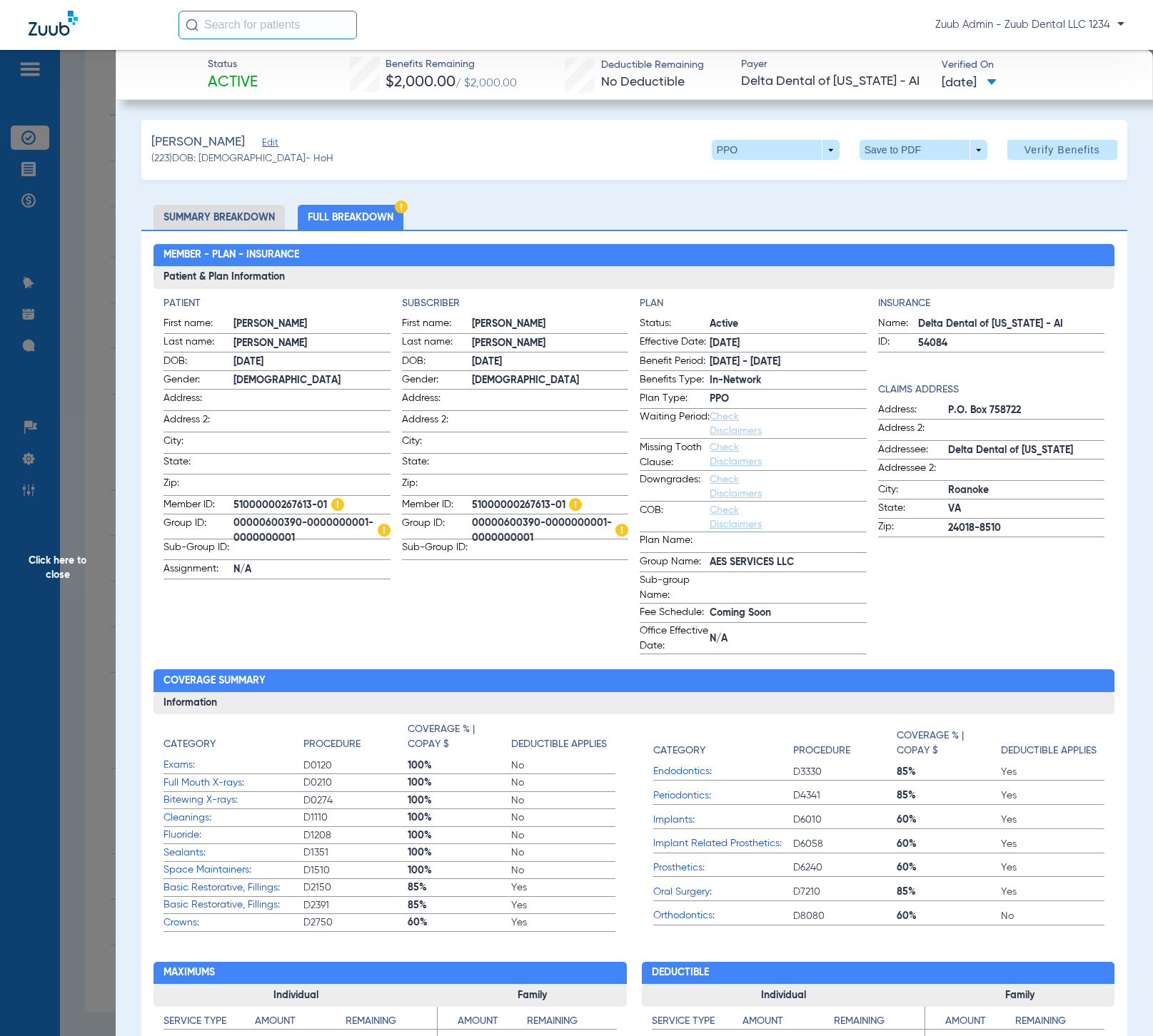
click at [262, 145] on span "Edit" at bounding box center [268, 144] width 13 height 14
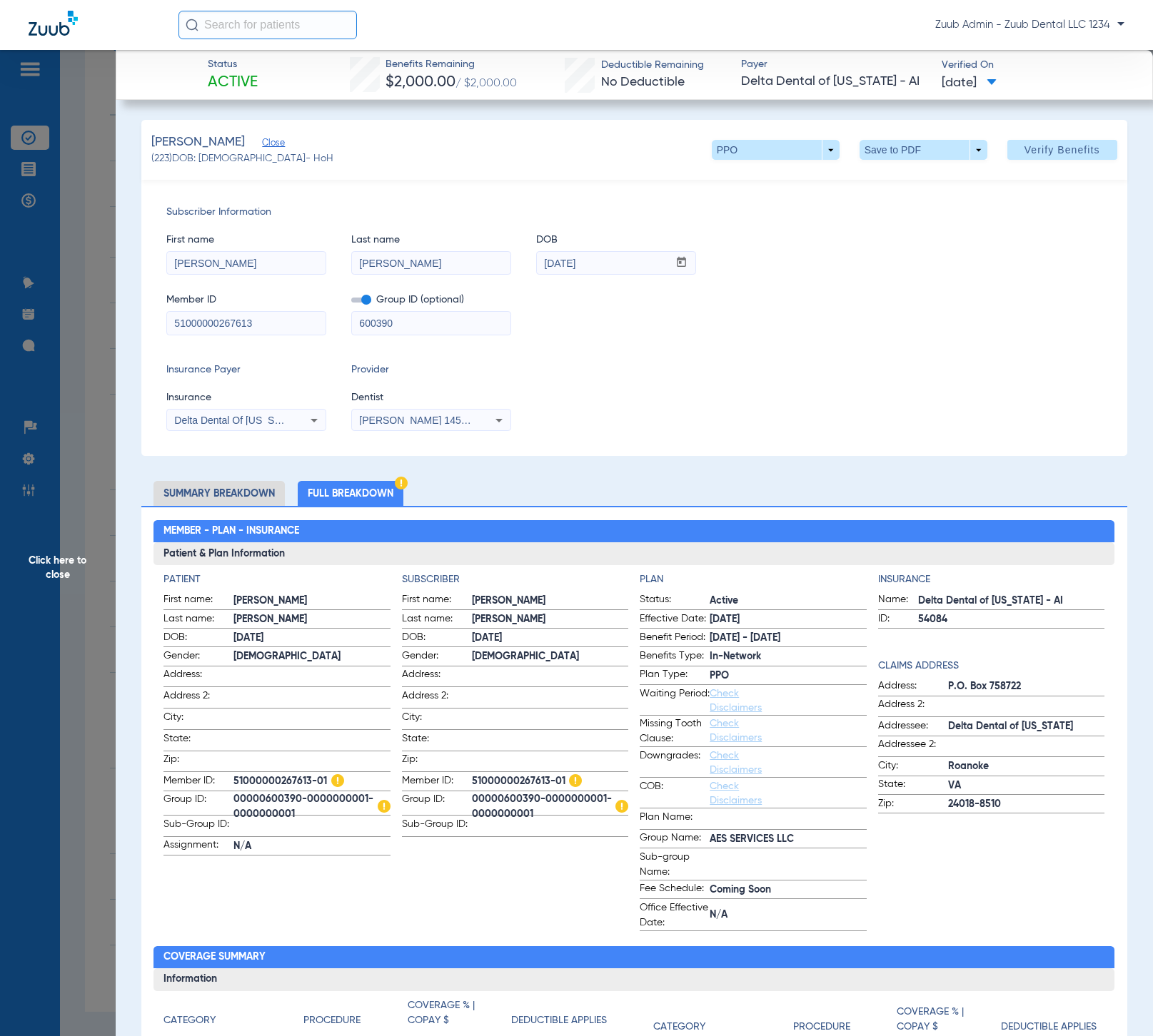
click at [68, 563] on span "Click here to close" at bounding box center [58, 567] width 116 height 1036
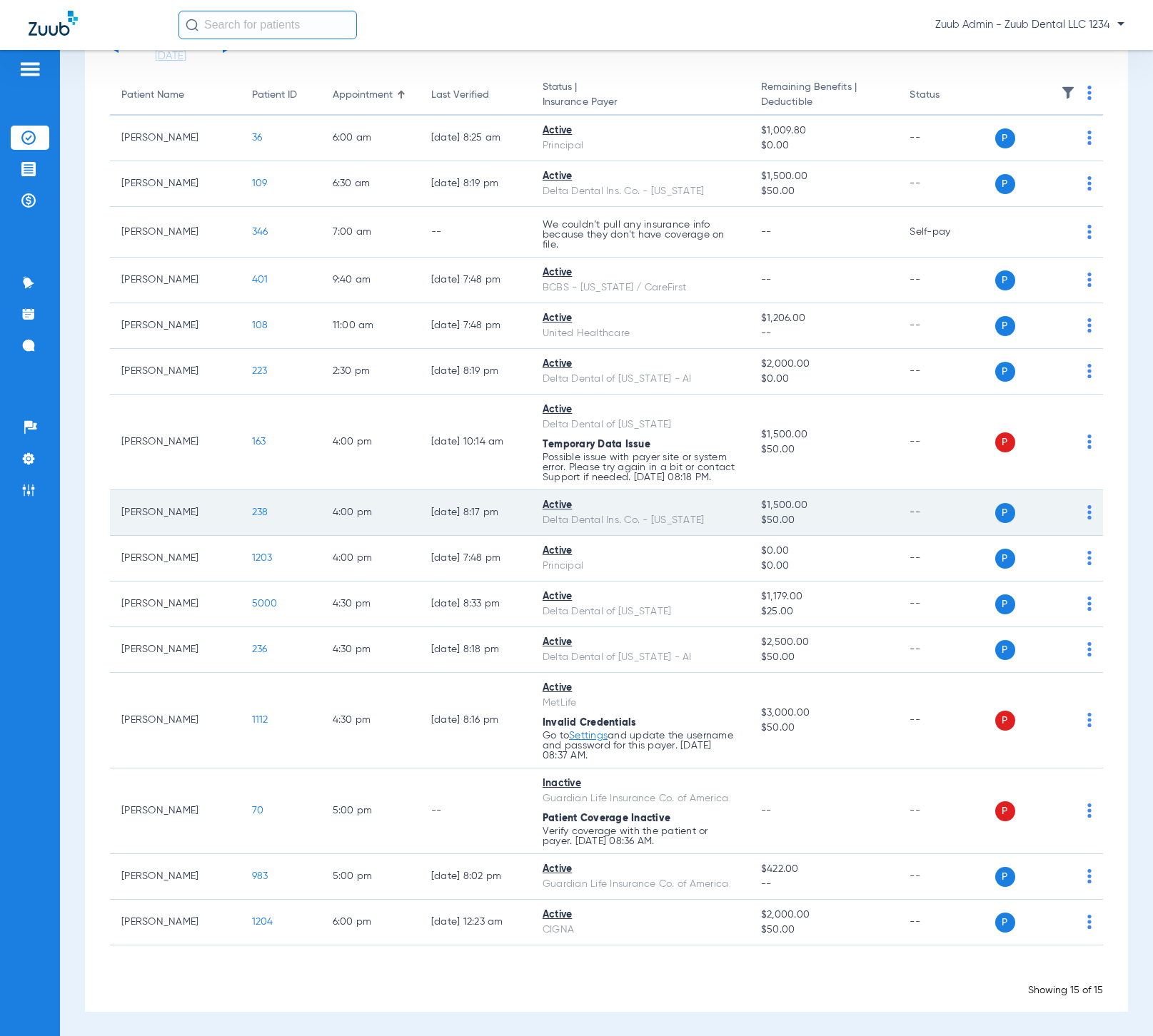
click at [252, 508] on span "238" at bounding box center [260, 512] width 16 height 10
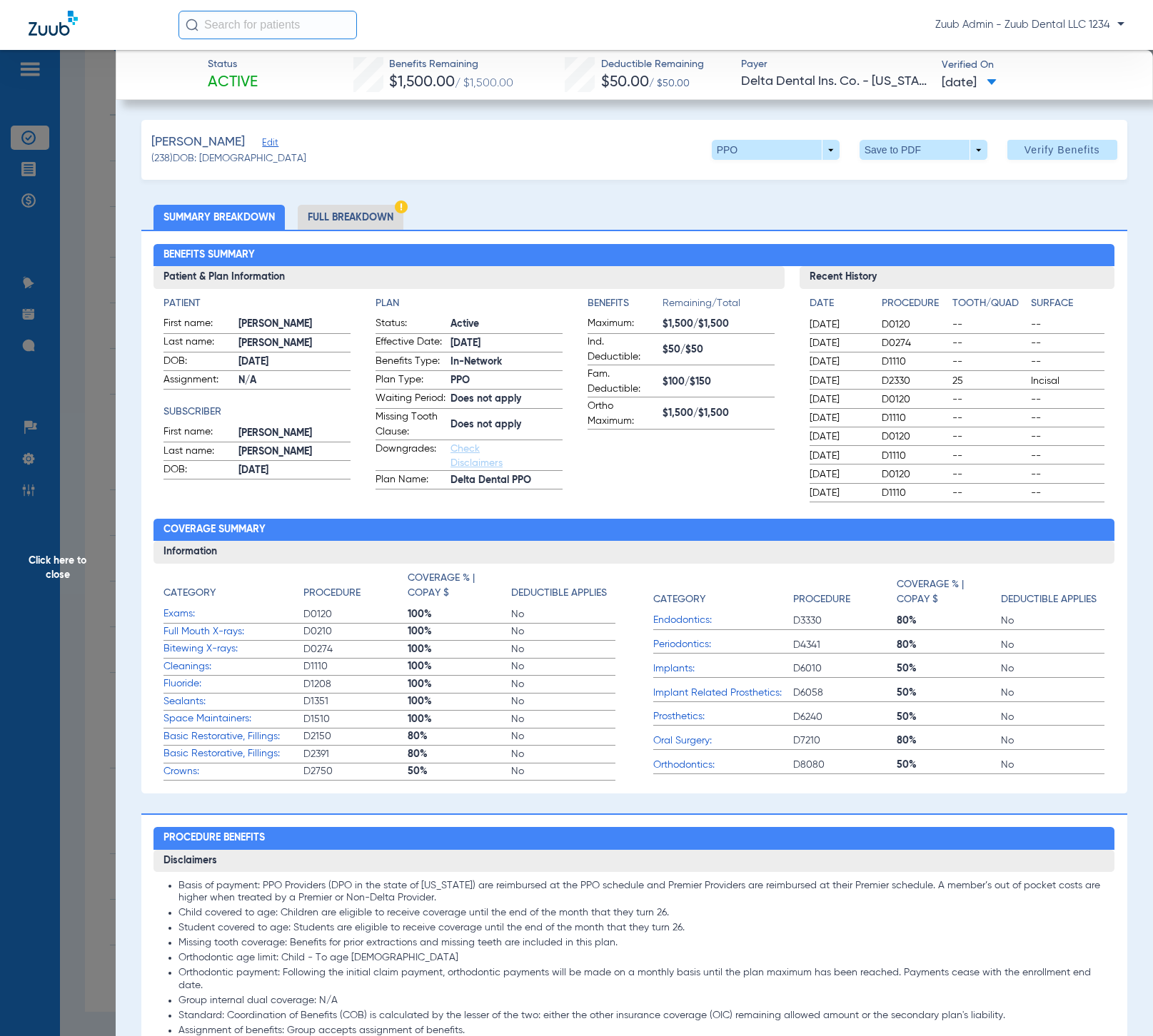
click at [69, 564] on span "Click here to close" at bounding box center [58, 567] width 116 height 1036
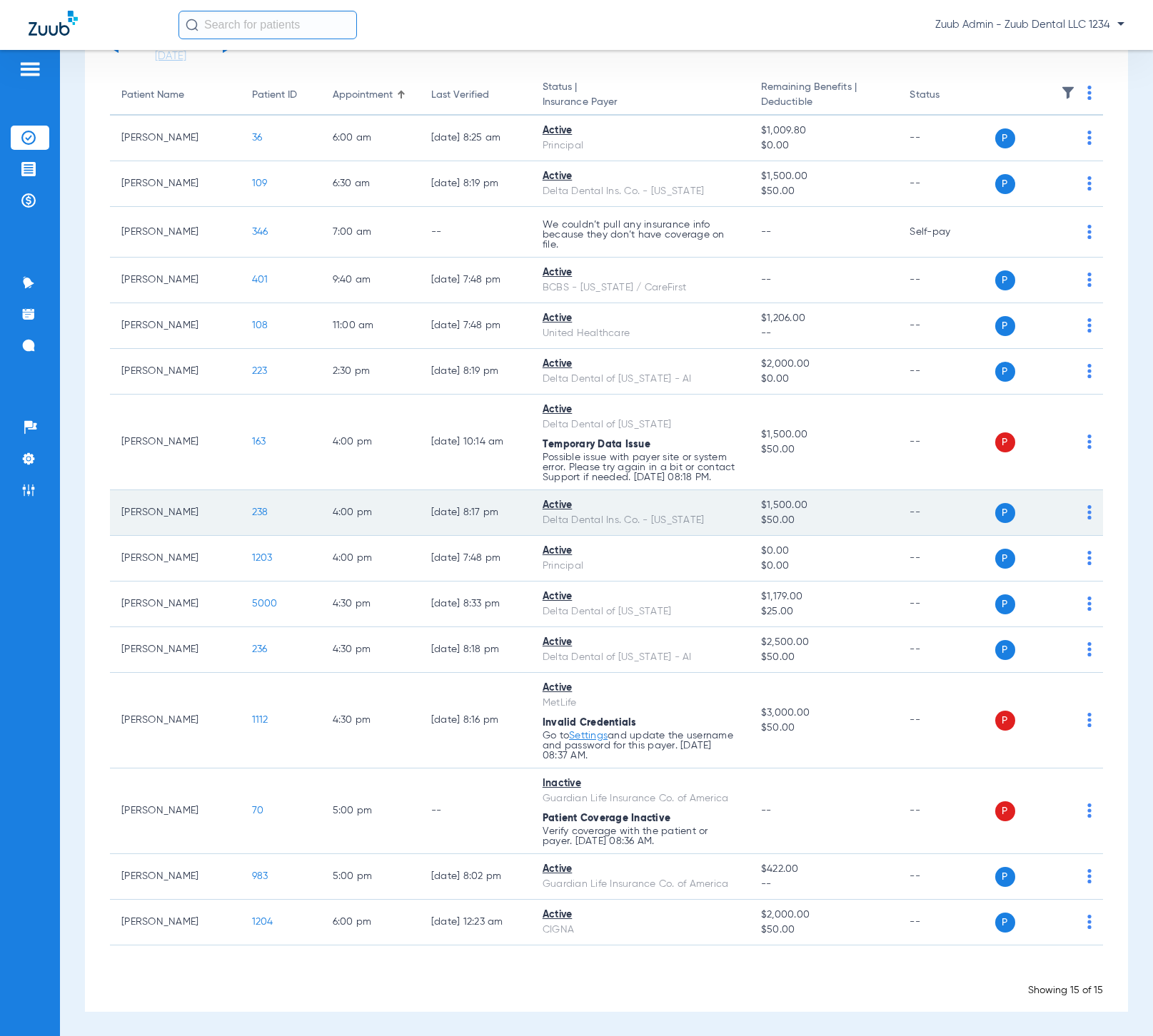
click at [254, 511] on span "238" at bounding box center [260, 512] width 16 height 10
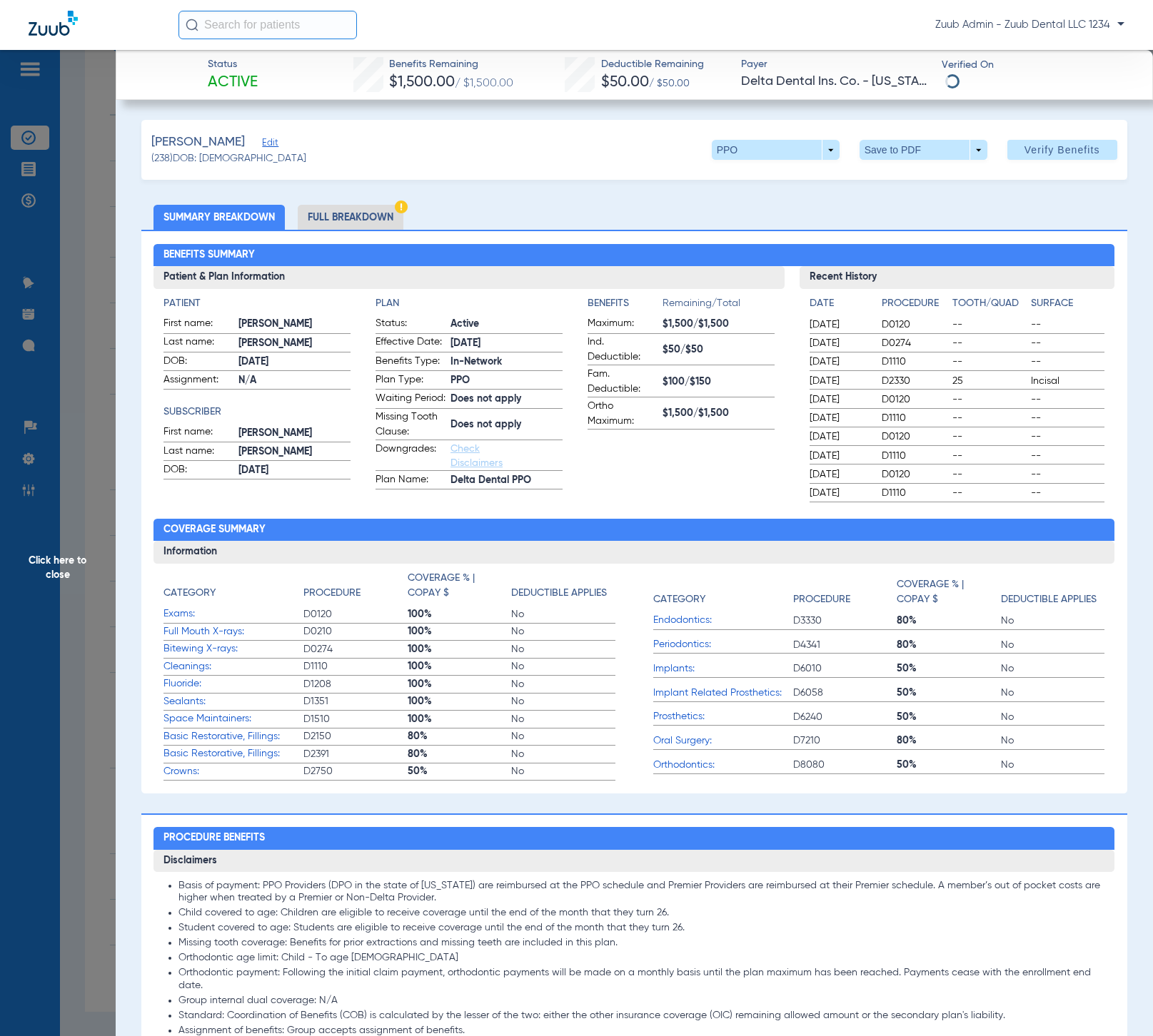
click at [389, 217] on li "Full Breakdown" at bounding box center [350, 218] width 106 height 25
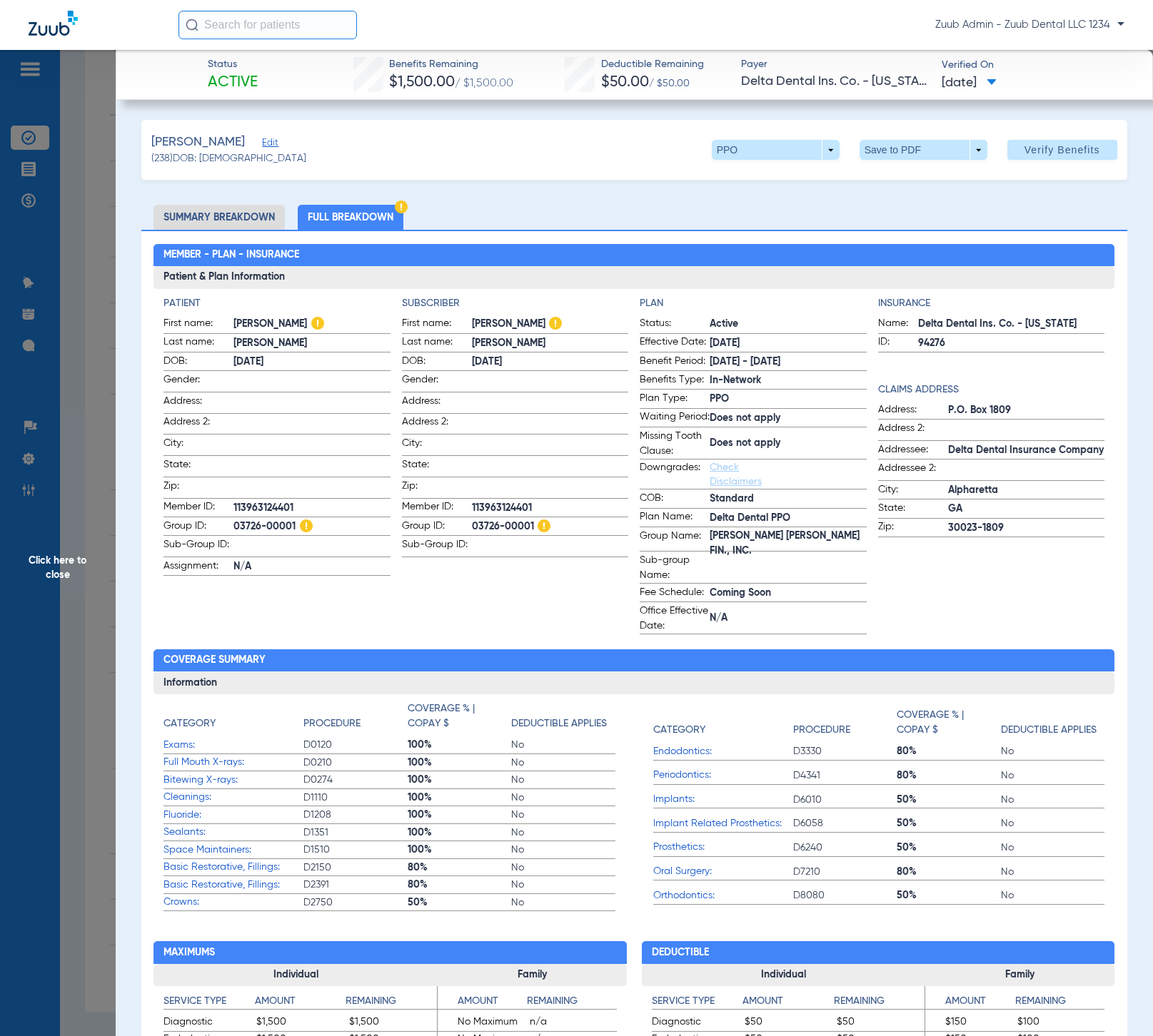
click at [262, 140] on span "Edit" at bounding box center [268, 144] width 13 height 14
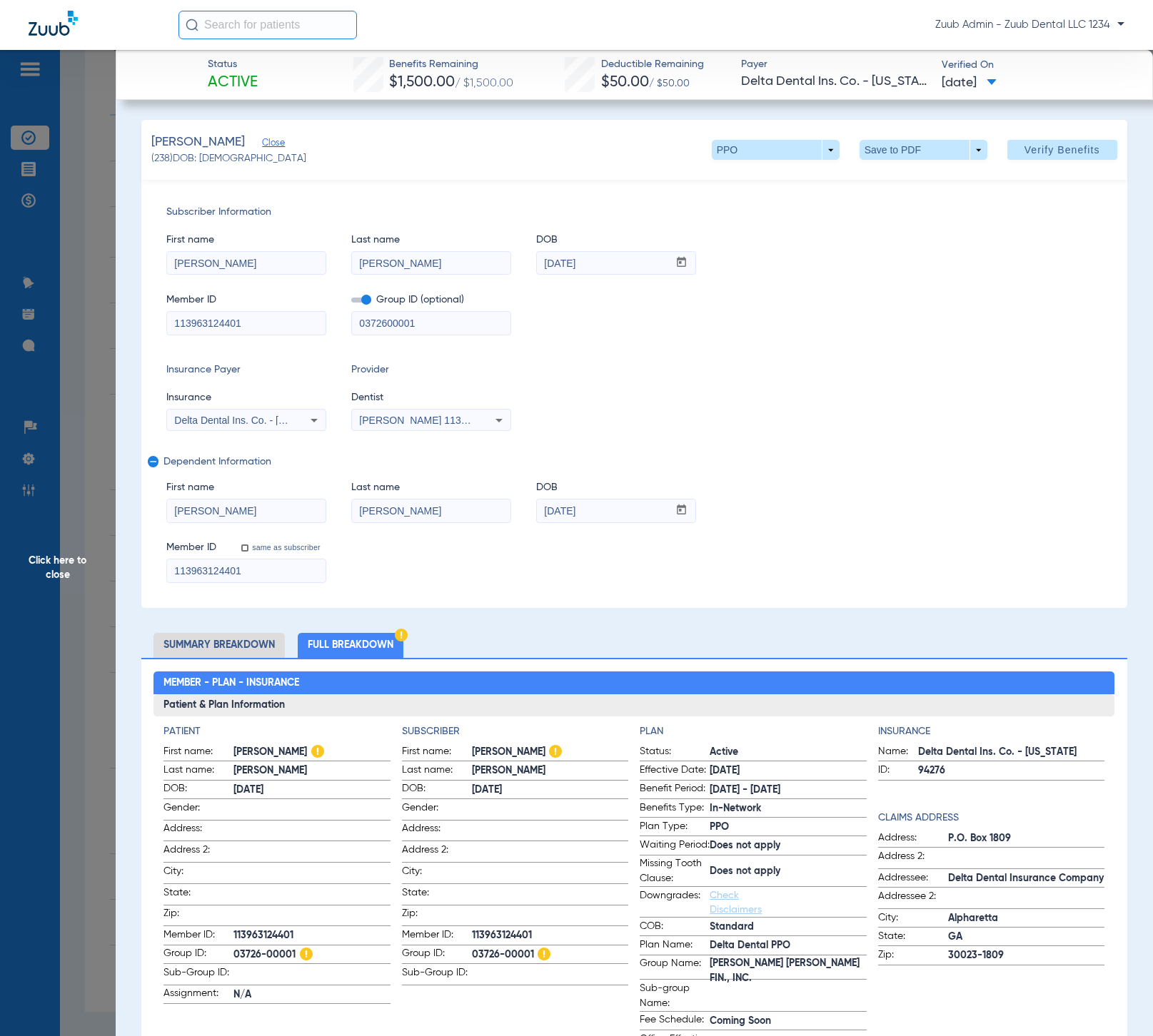
click at [151, 463] on mat-icon "remove" at bounding box center [151, 464] width 8 height 17
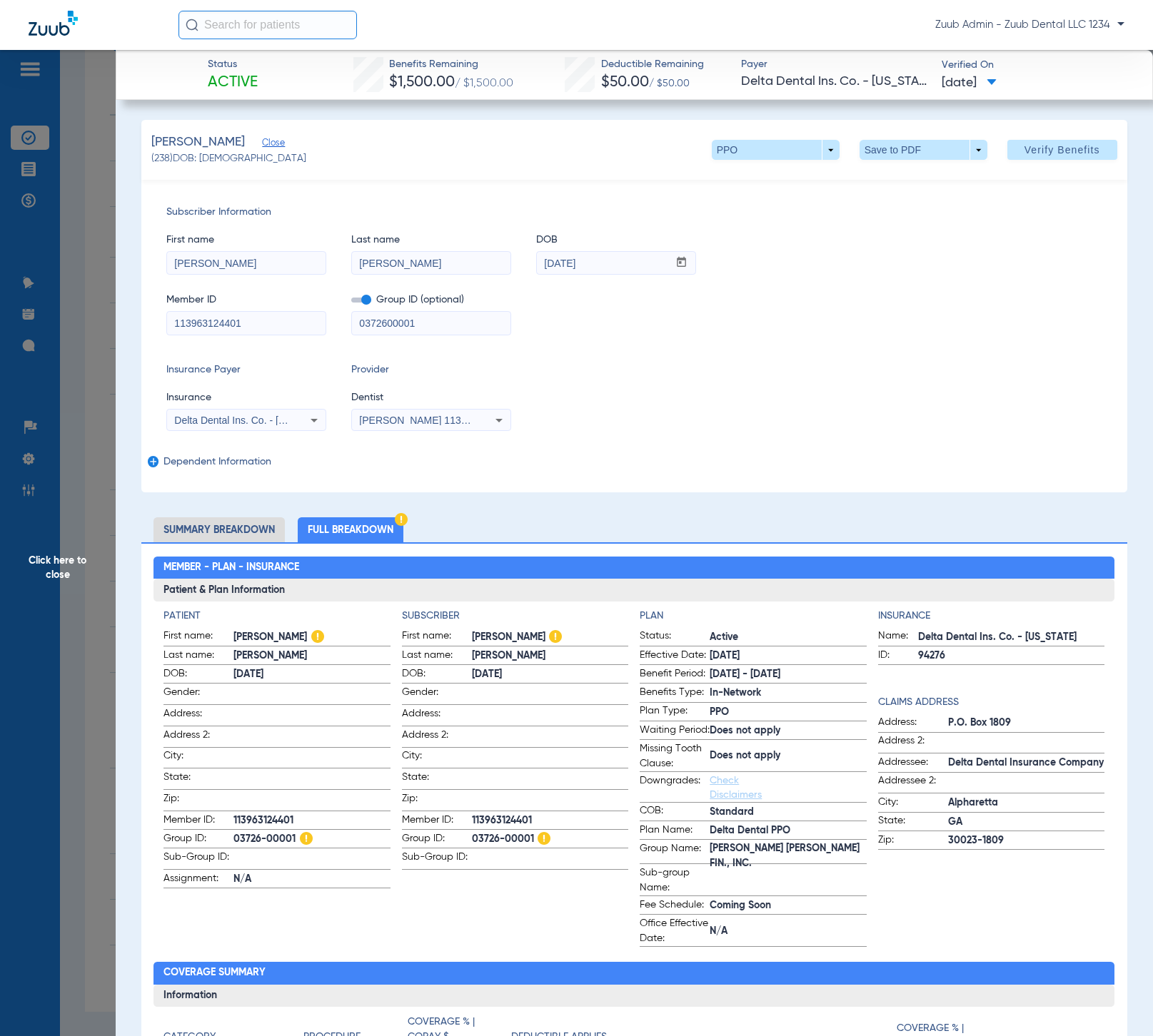
click at [62, 566] on span "Click here to close" at bounding box center [58, 567] width 116 height 1036
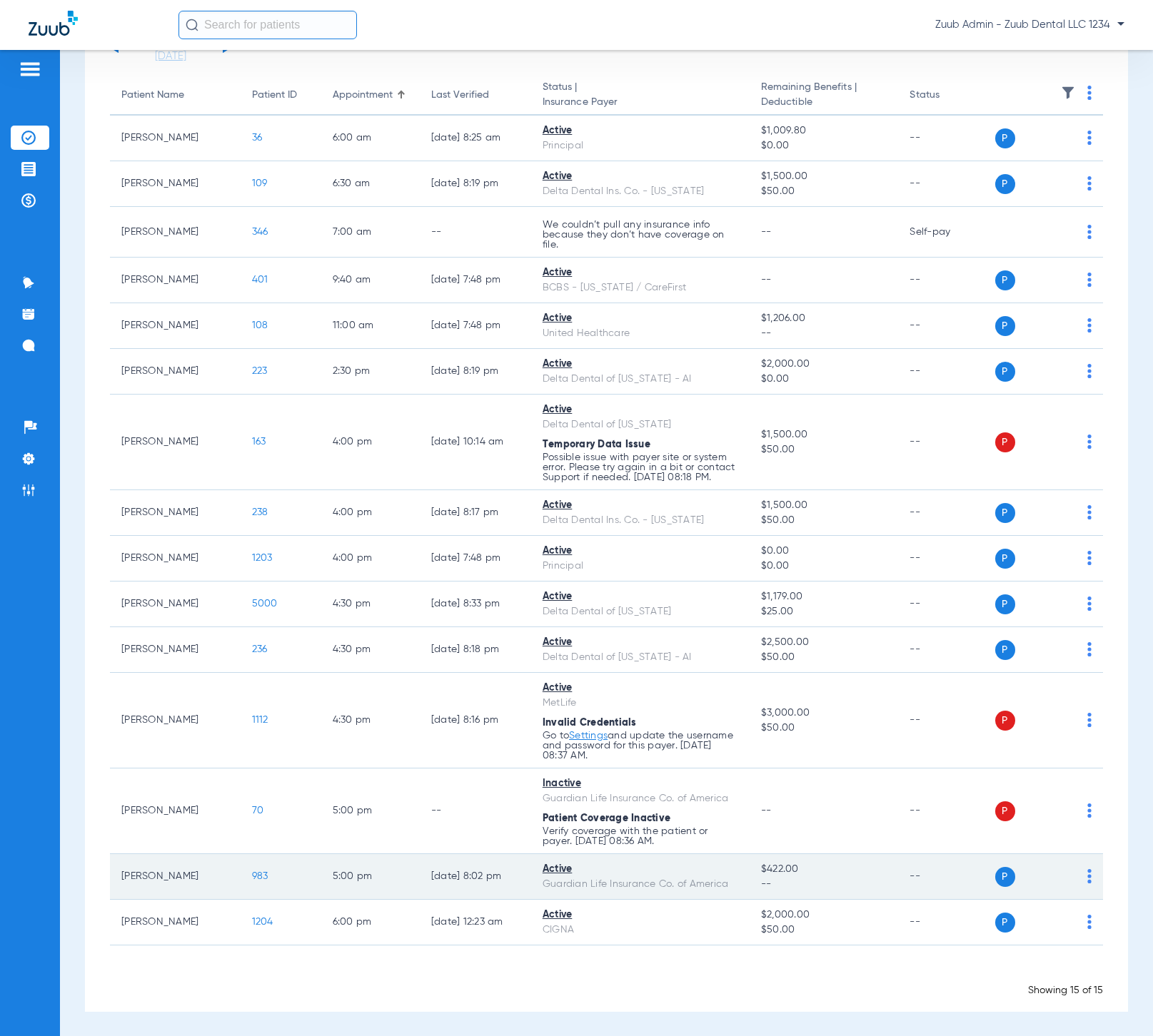
click at [252, 875] on span "983" at bounding box center [260, 876] width 16 height 10
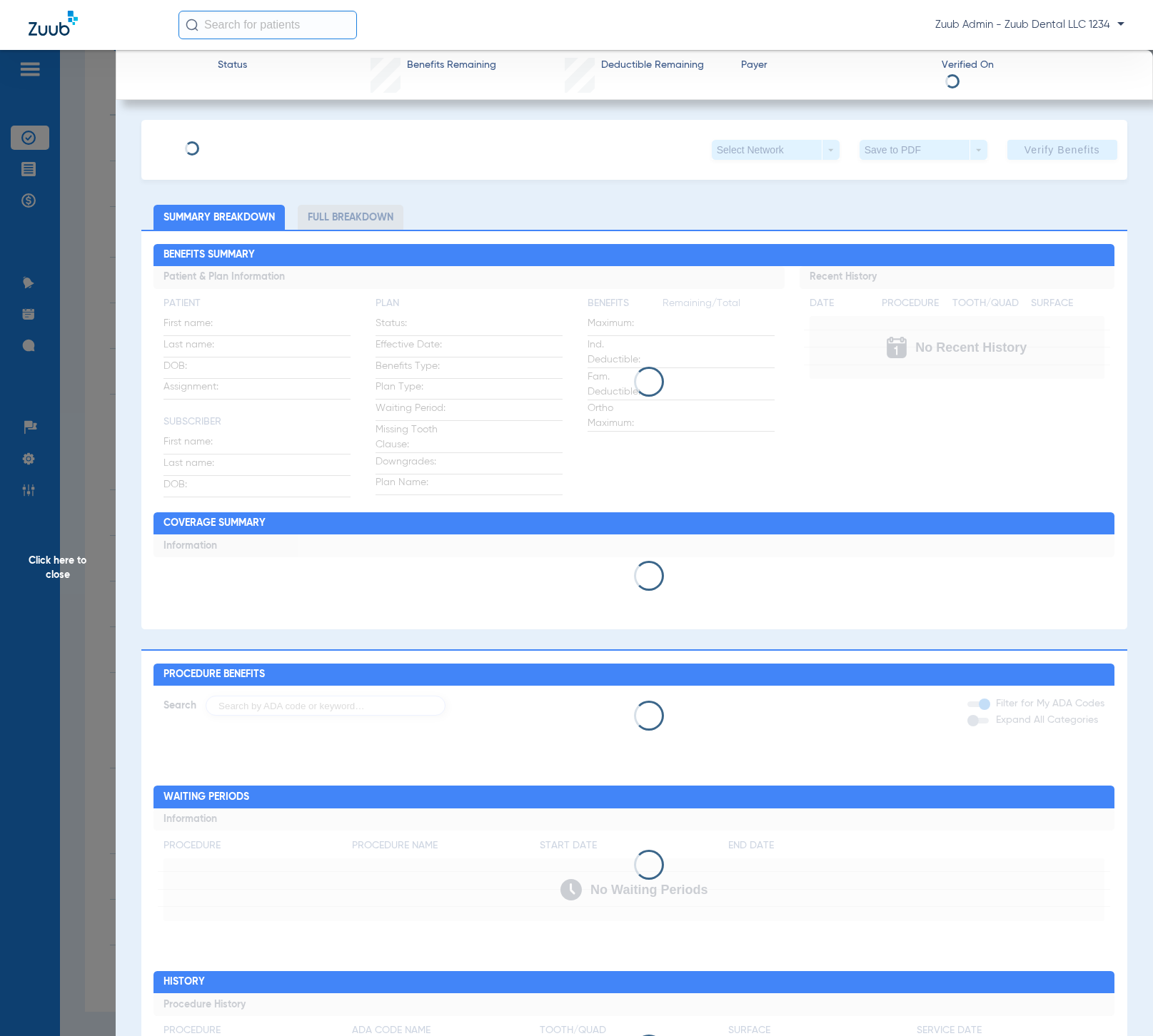
type input "Rafay"
type input "Zafer"
type input "[DATE]"
type input "944977711"
type input "042845"
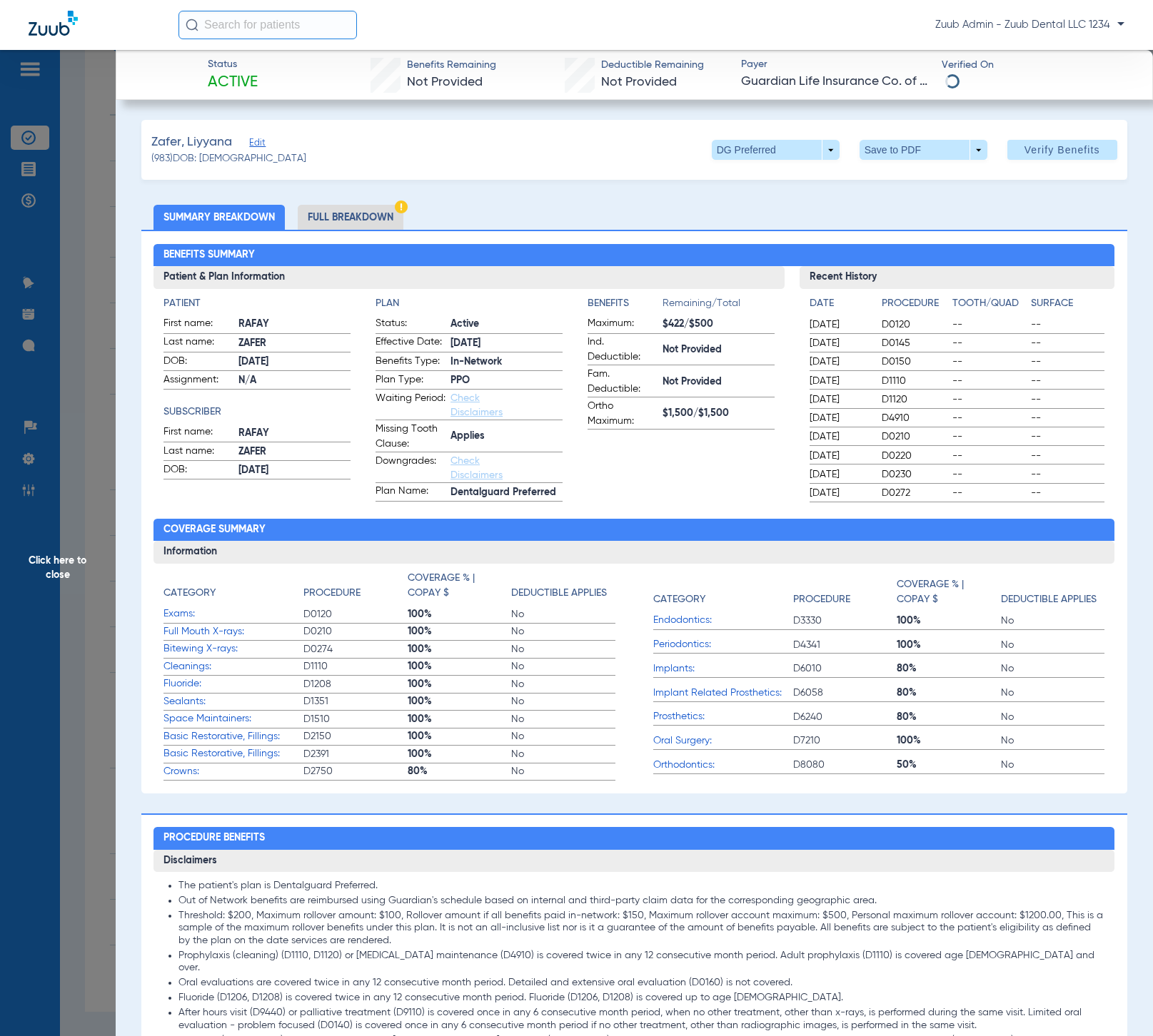
click at [259, 142] on span "Edit" at bounding box center [256, 144] width 13 height 14
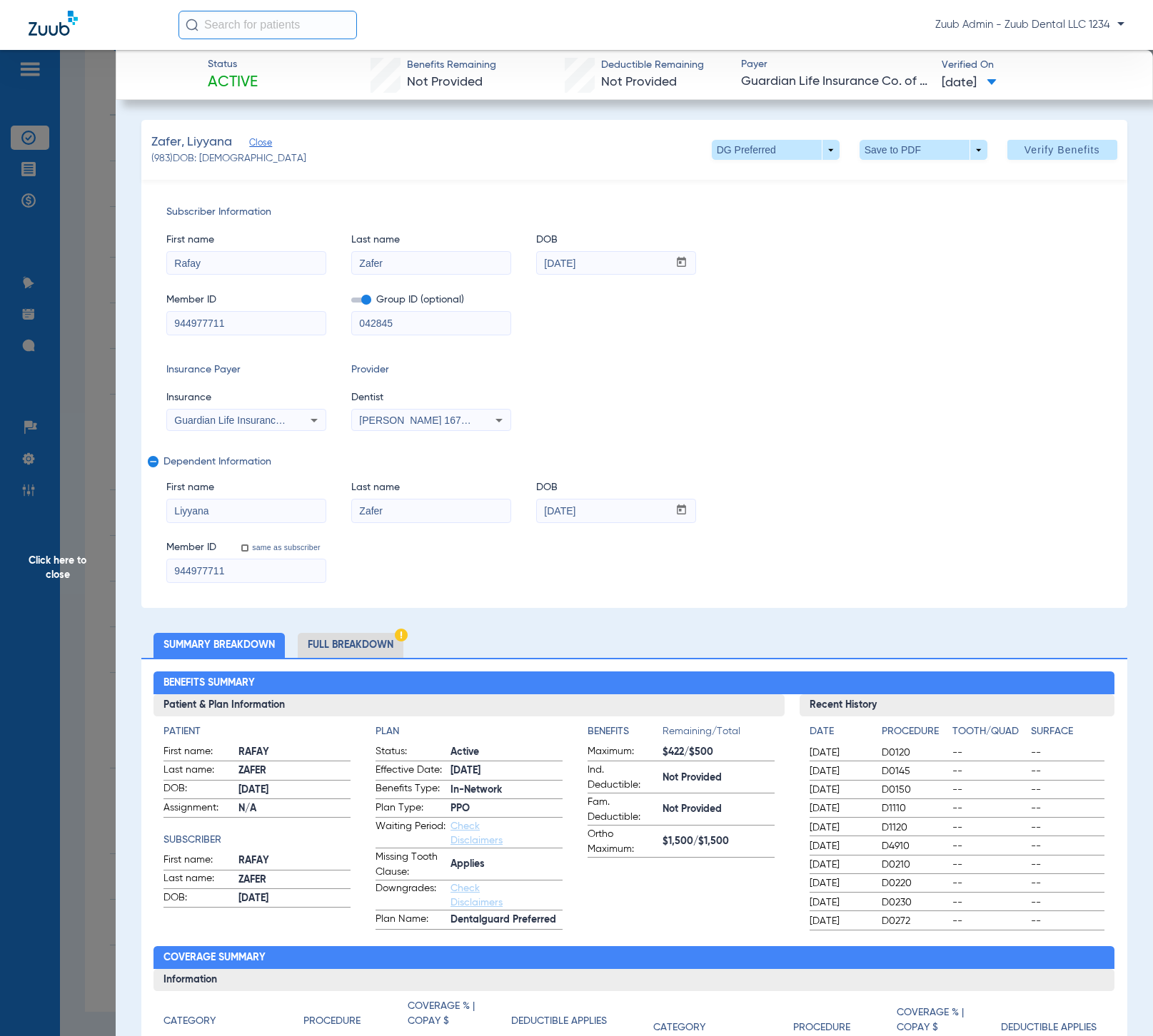
click at [373, 641] on li "Full Breakdown" at bounding box center [350, 645] width 106 height 25
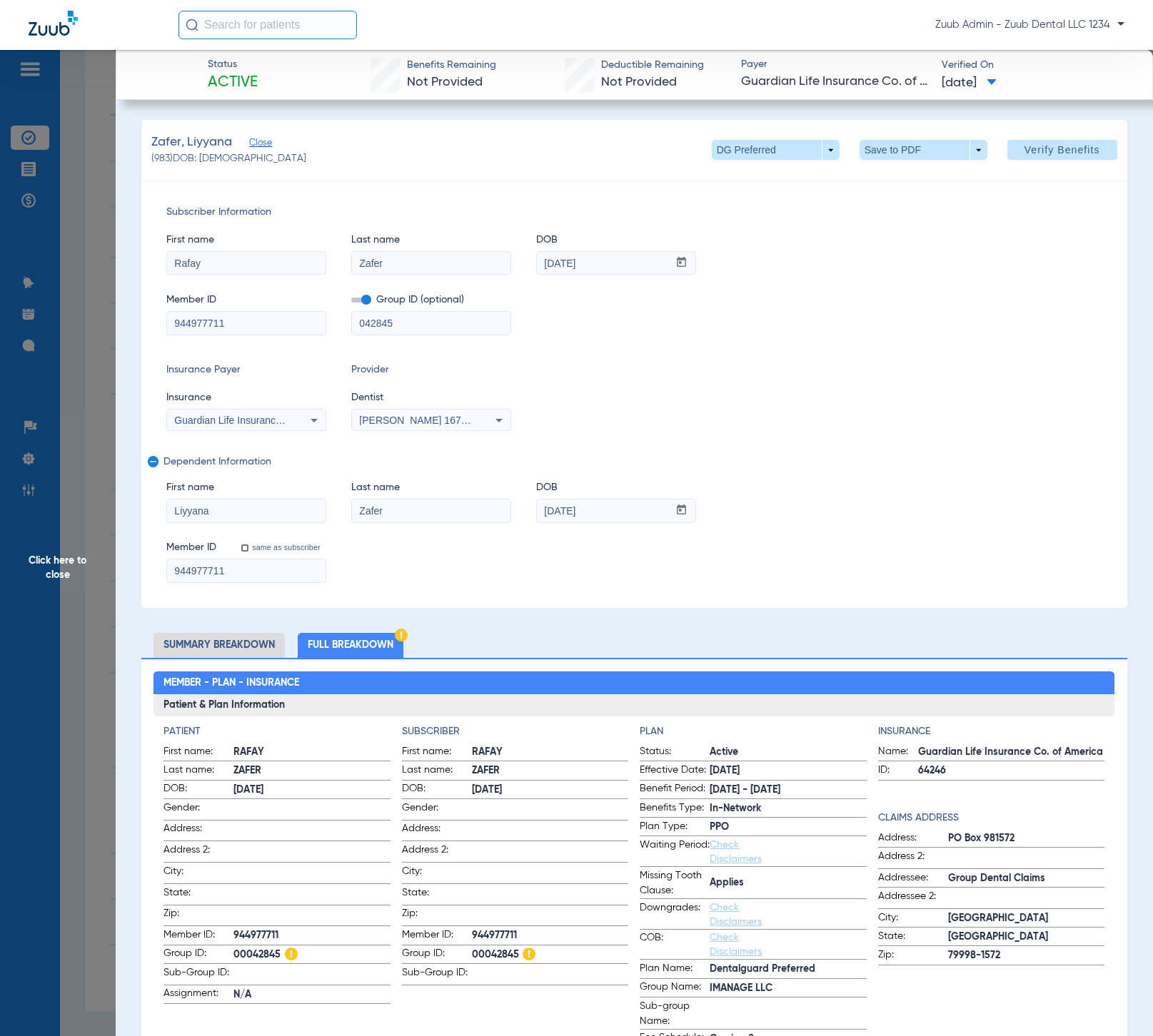
click at [62, 559] on span "Click here to close" at bounding box center [58, 567] width 116 height 1036
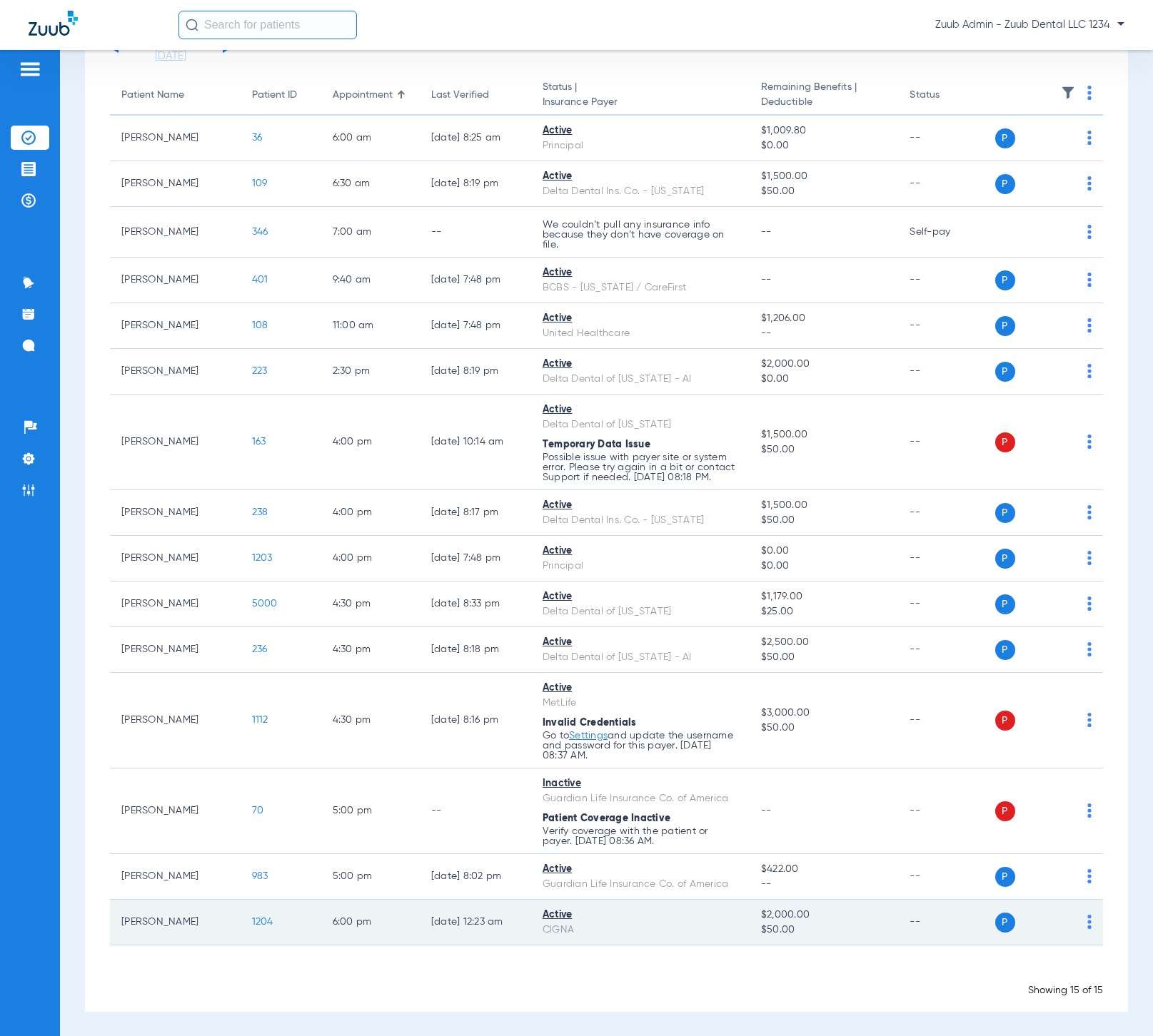
click at [252, 921] on span "1204" at bounding box center [263, 922] width 22 height 10
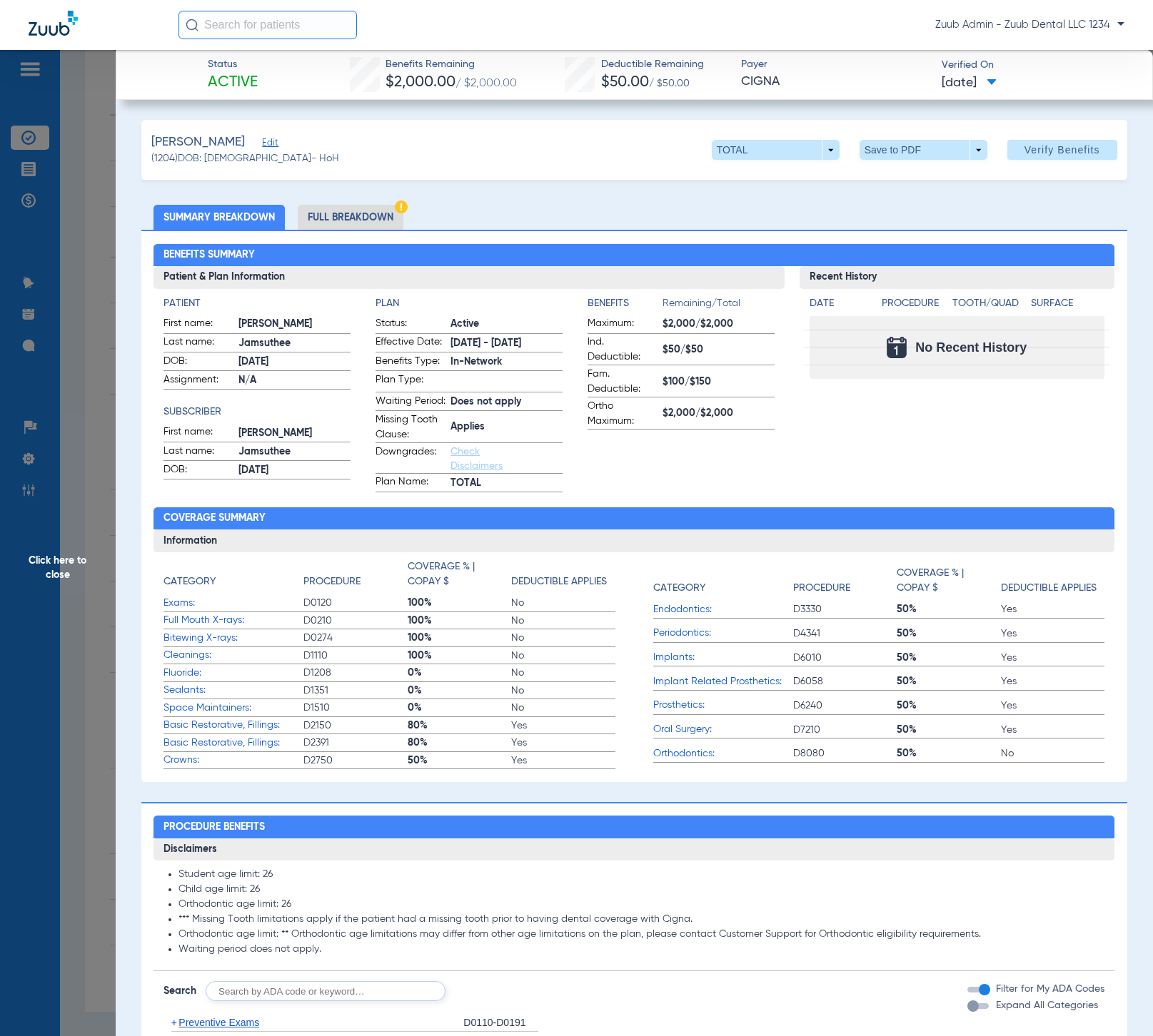
click at [340, 224] on li "Full Breakdown" at bounding box center [350, 218] width 106 height 25
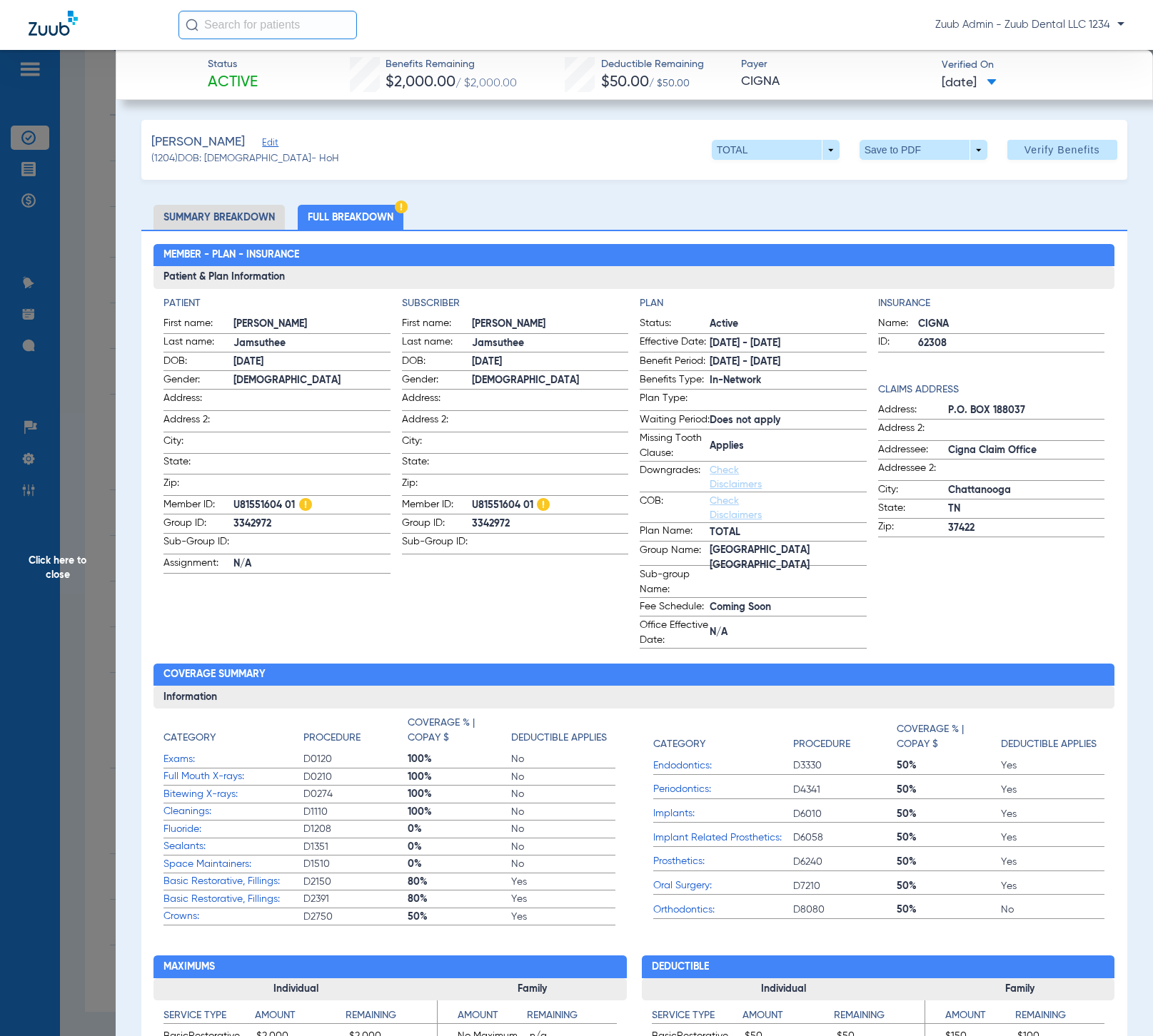
click at [272, 146] on span "Edit" at bounding box center [268, 144] width 13 height 14
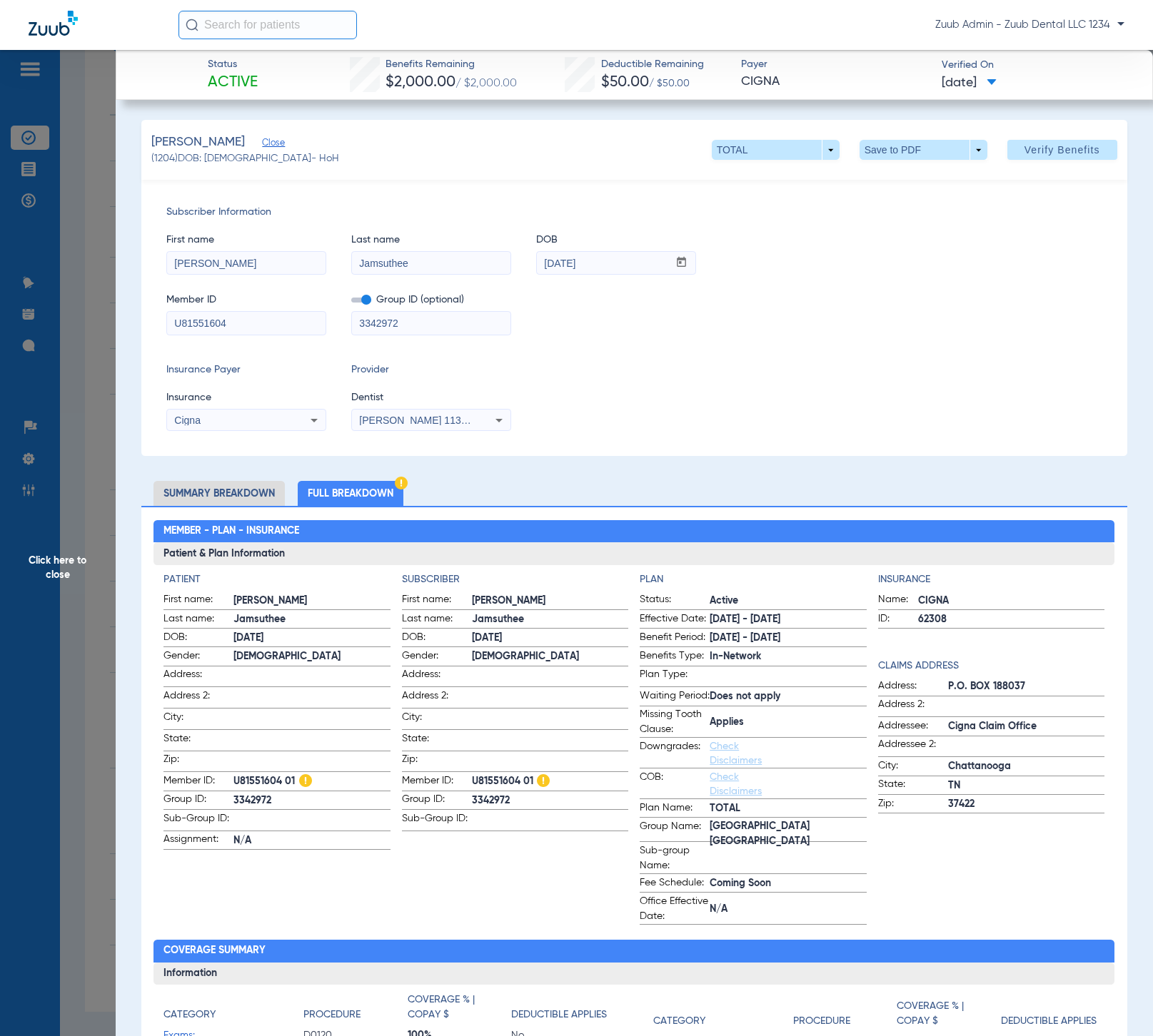
click at [72, 561] on span "Click here to close" at bounding box center [58, 567] width 116 height 1036
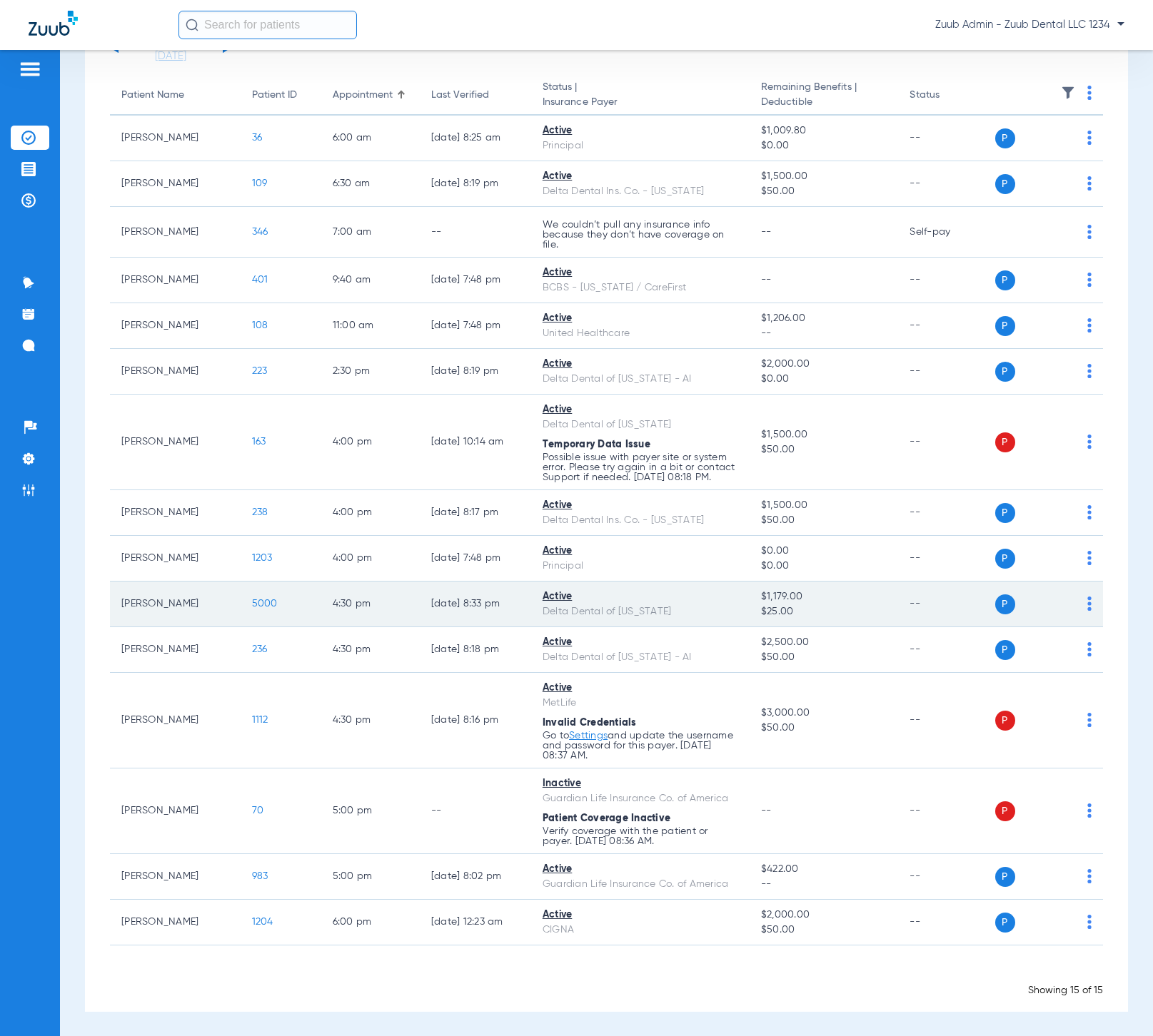
click at [250, 610] on td "5000" at bounding box center [280, 605] width 81 height 45
click at [252, 605] on span "5000" at bounding box center [265, 604] width 25 height 10
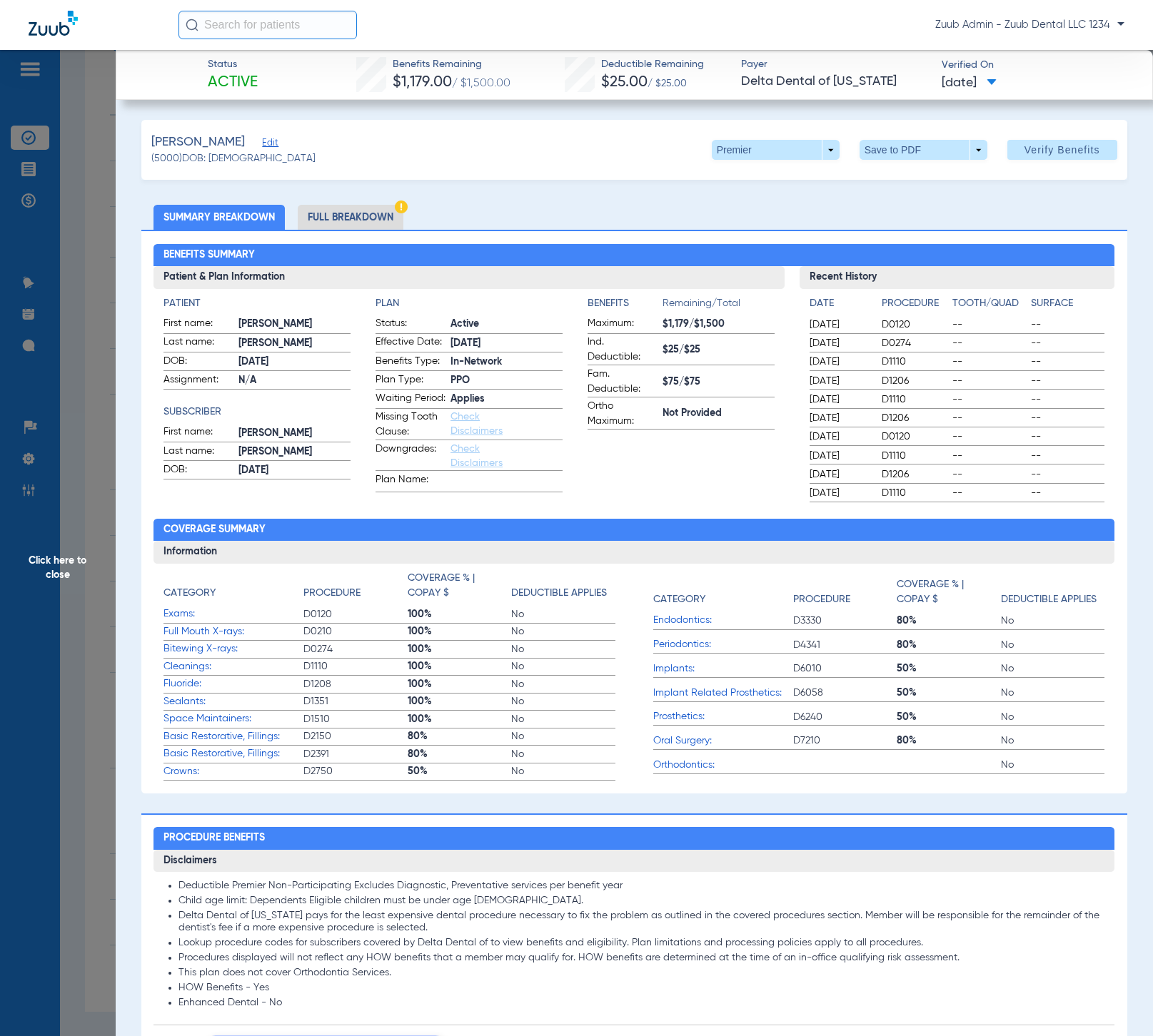
click at [358, 215] on li "Full Breakdown" at bounding box center [350, 218] width 106 height 25
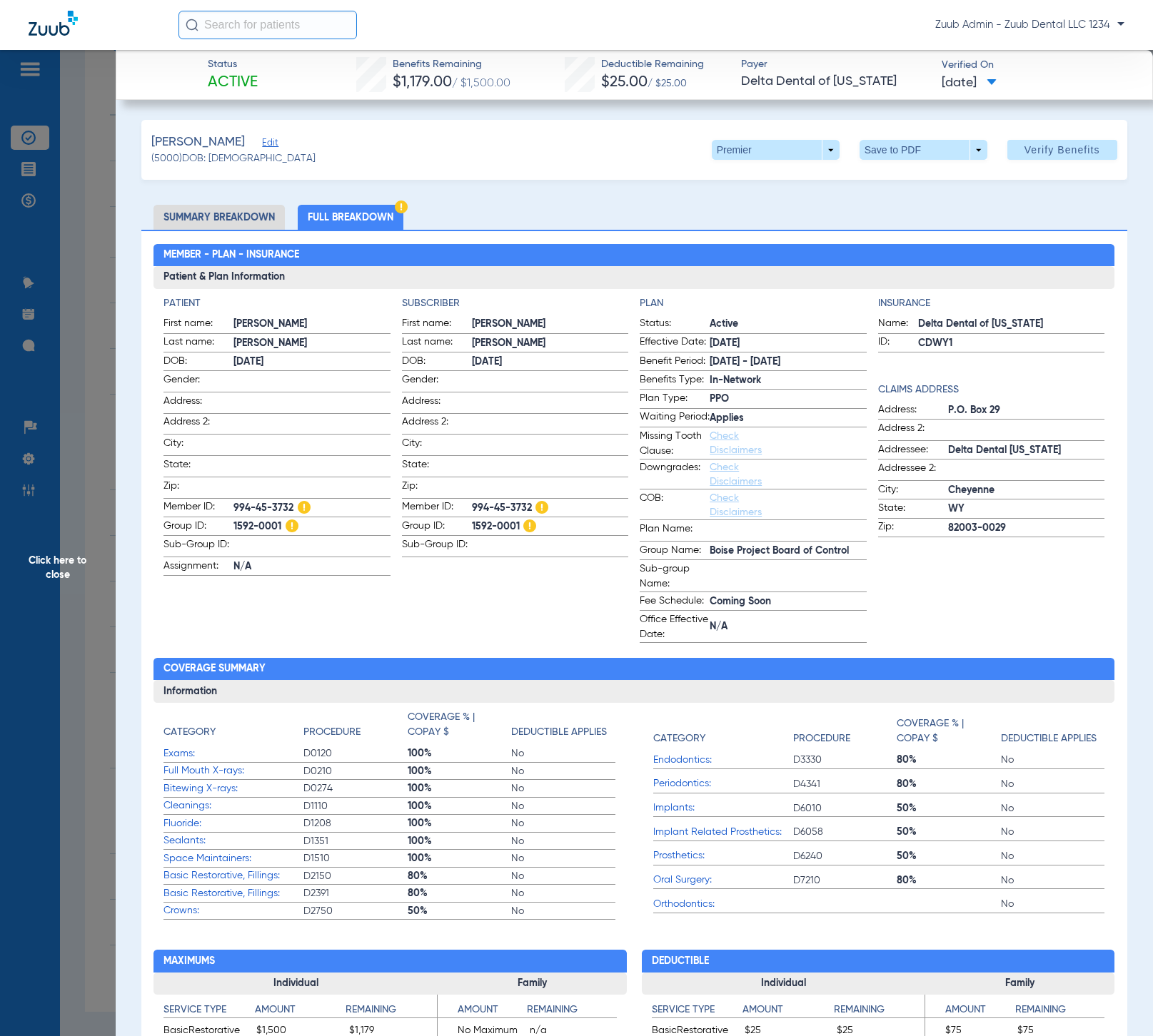
click at [274, 142] on span "Edit" at bounding box center [268, 144] width 13 height 14
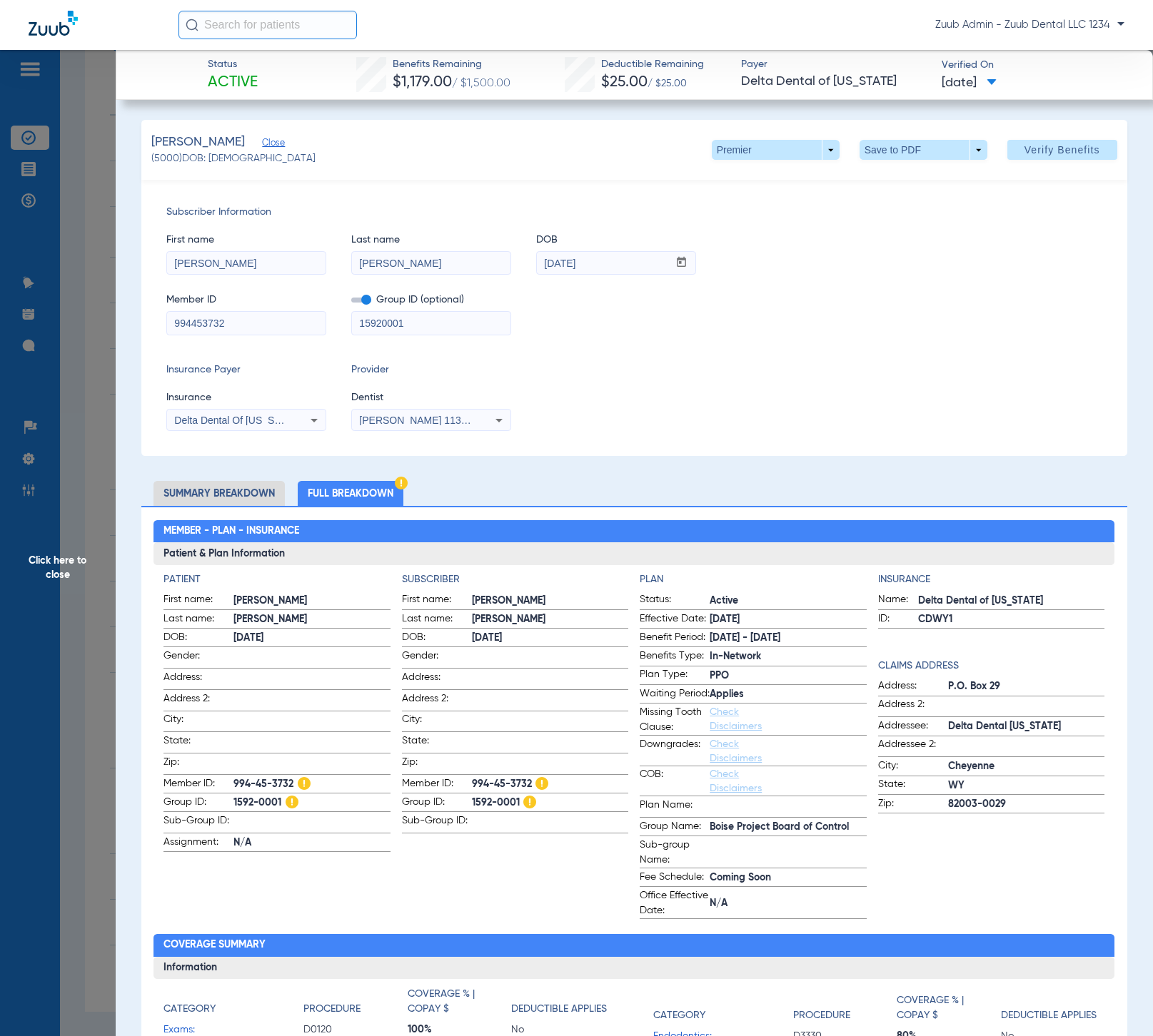
click at [63, 560] on span "Click here to close" at bounding box center [58, 567] width 116 height 1036
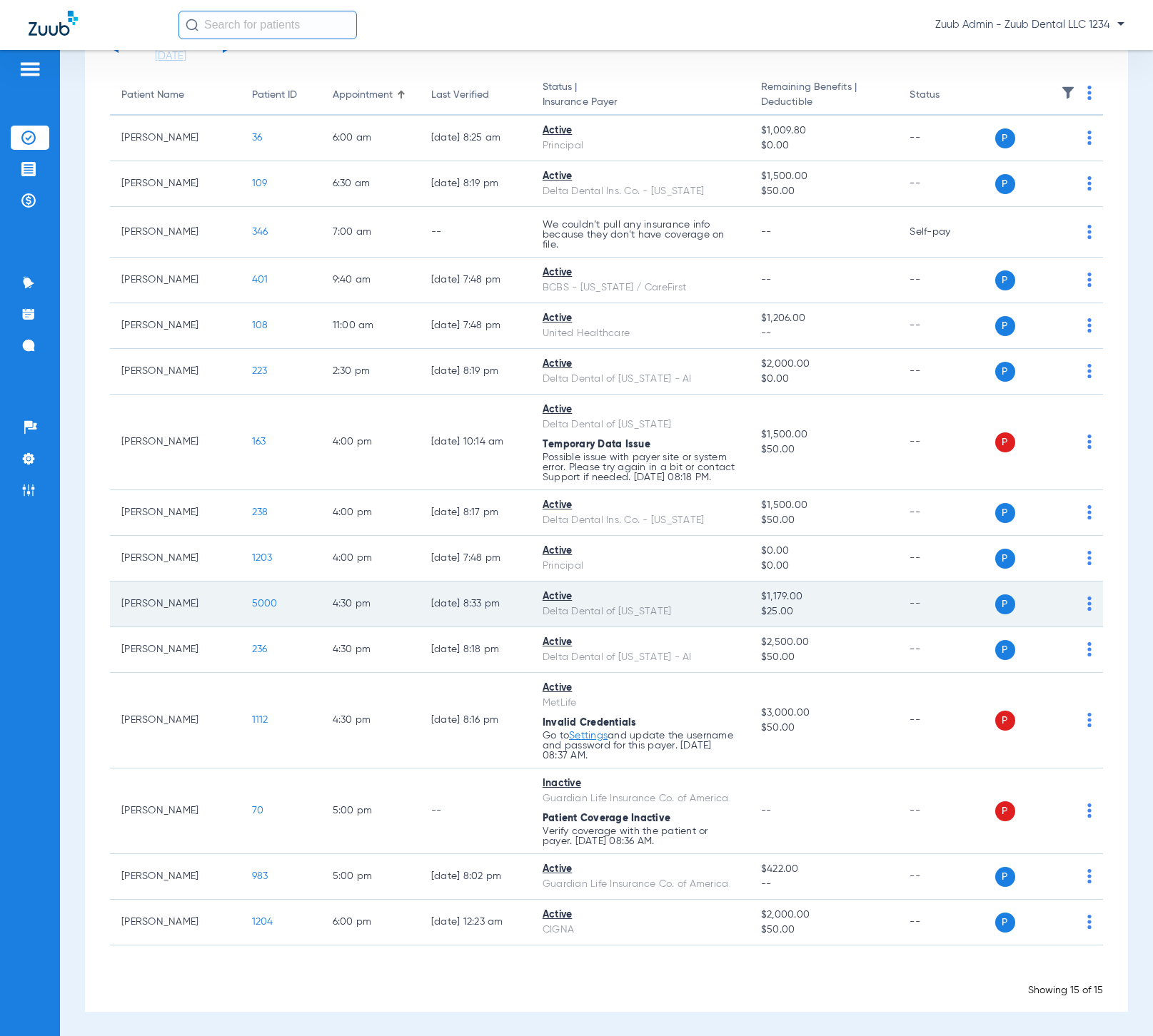
scroll to position [0, 0]
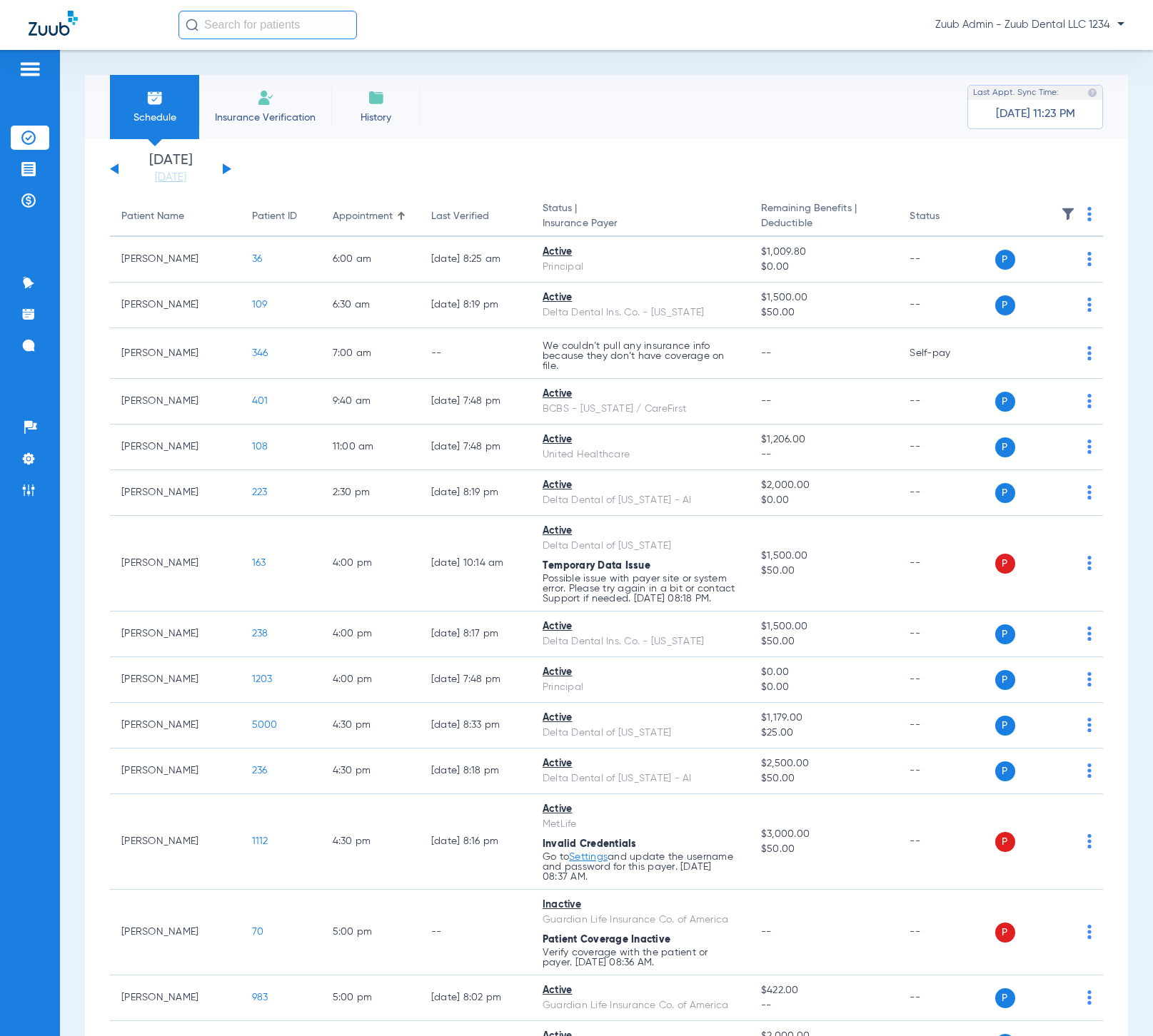
click at [223, 172] on button at bounding box center [227, 169] width 8 height 11
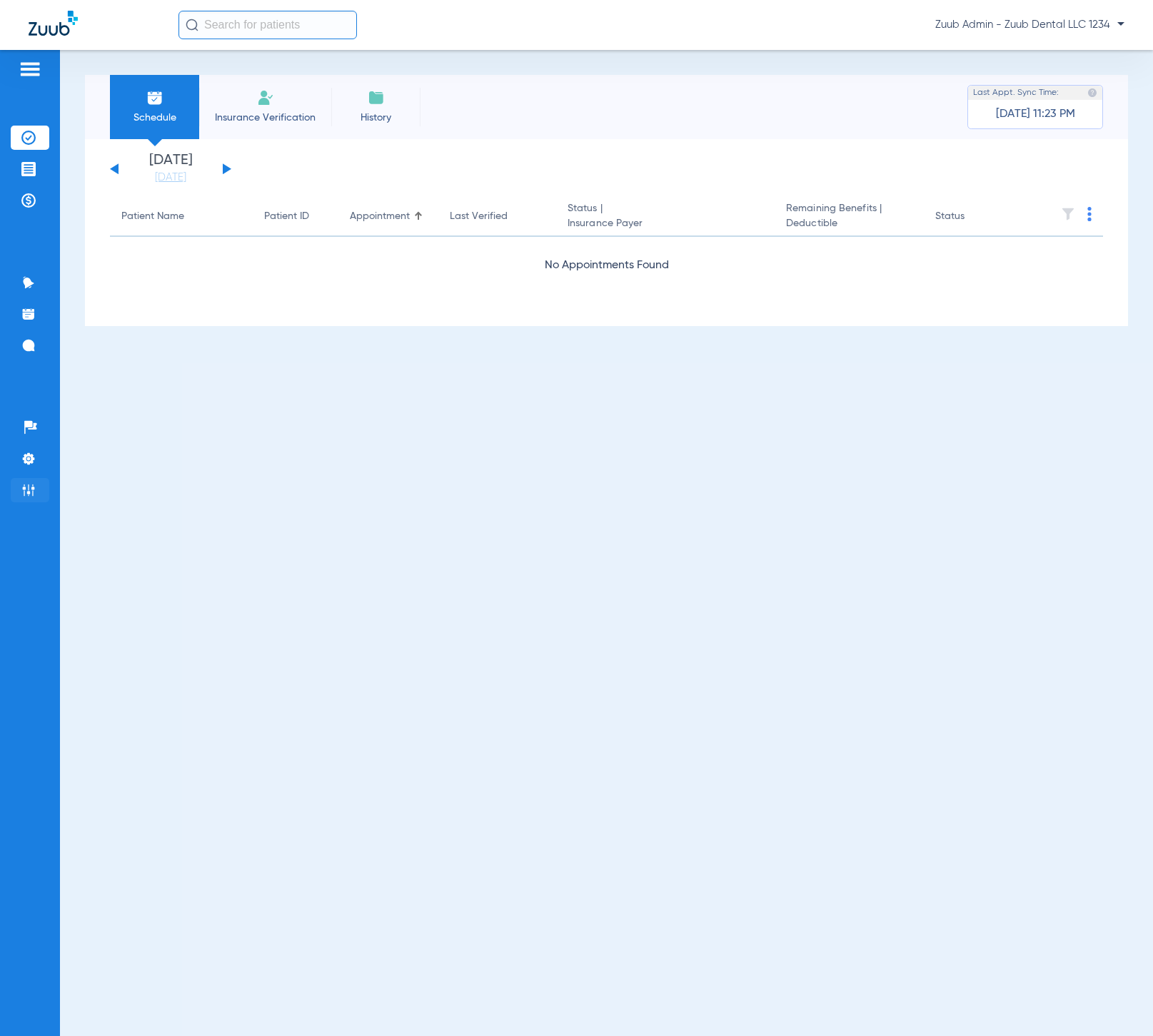
click at [22, 492] on img at bounding box center [29, 490] width 15 height 15
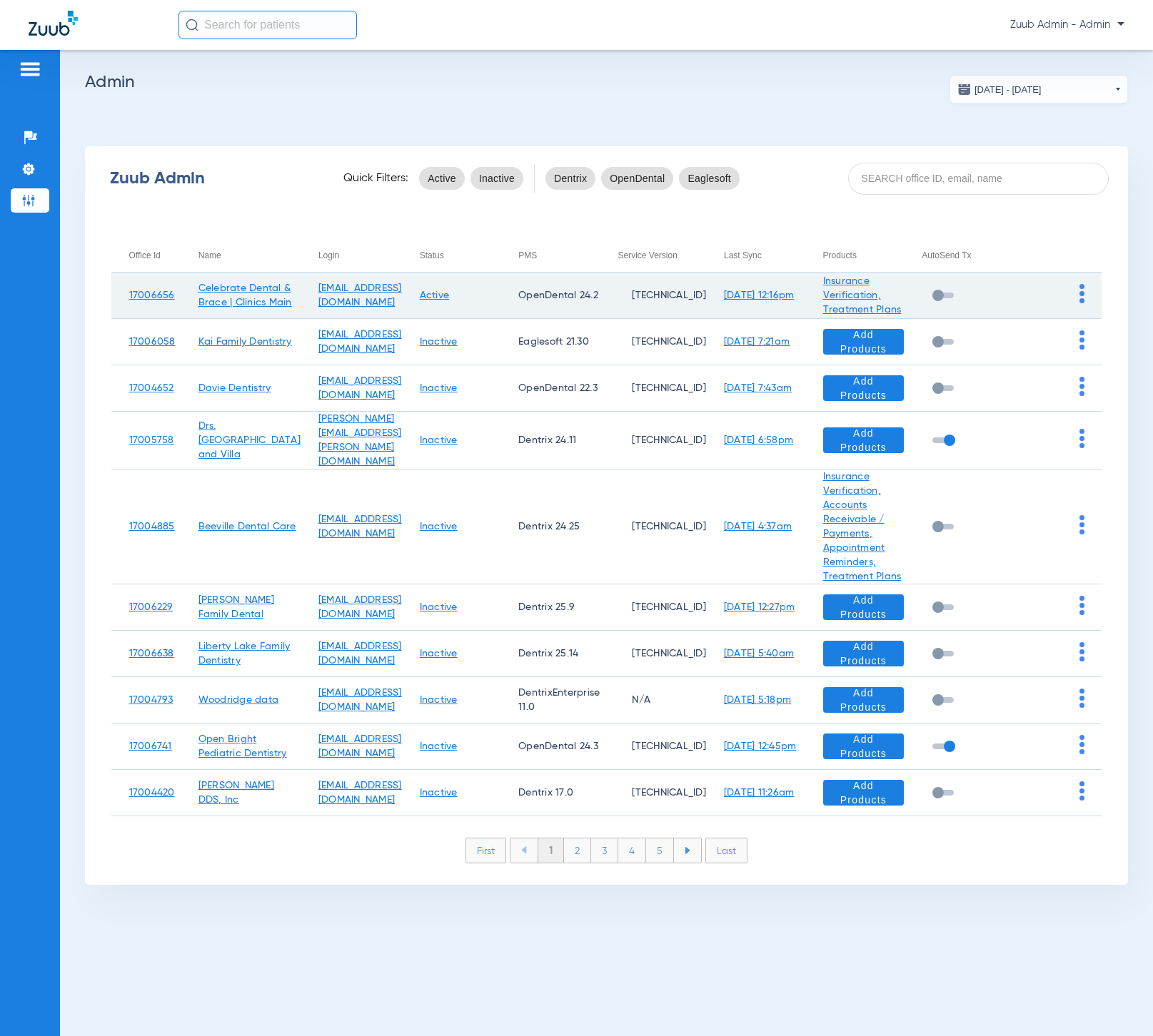
click at [1081, 304] on img at bounding box center [1082, 293] width 5 height 19
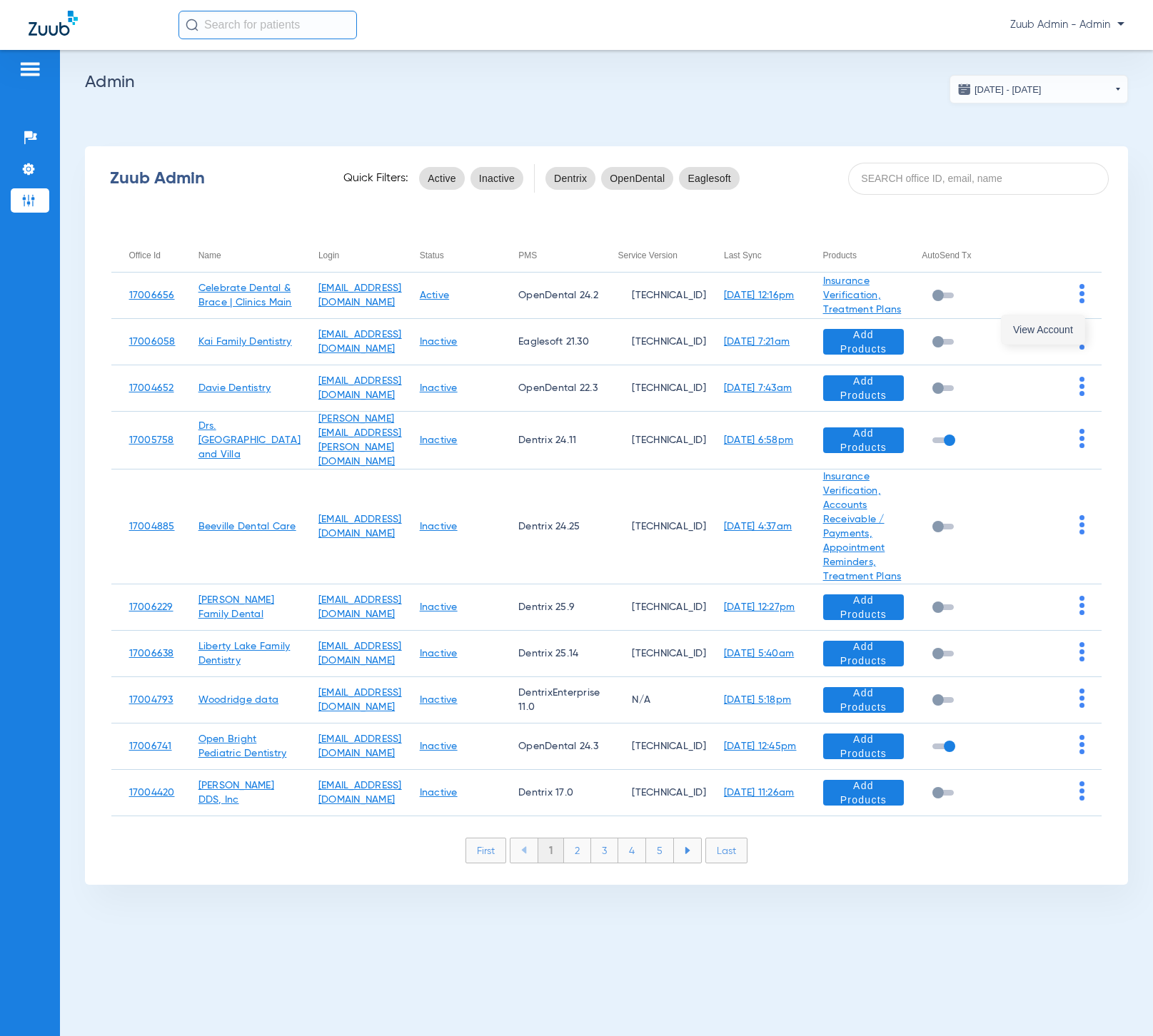
click at [1063, 324] on span "View Account" at bounding box center [1042, 329] width 60 height 10
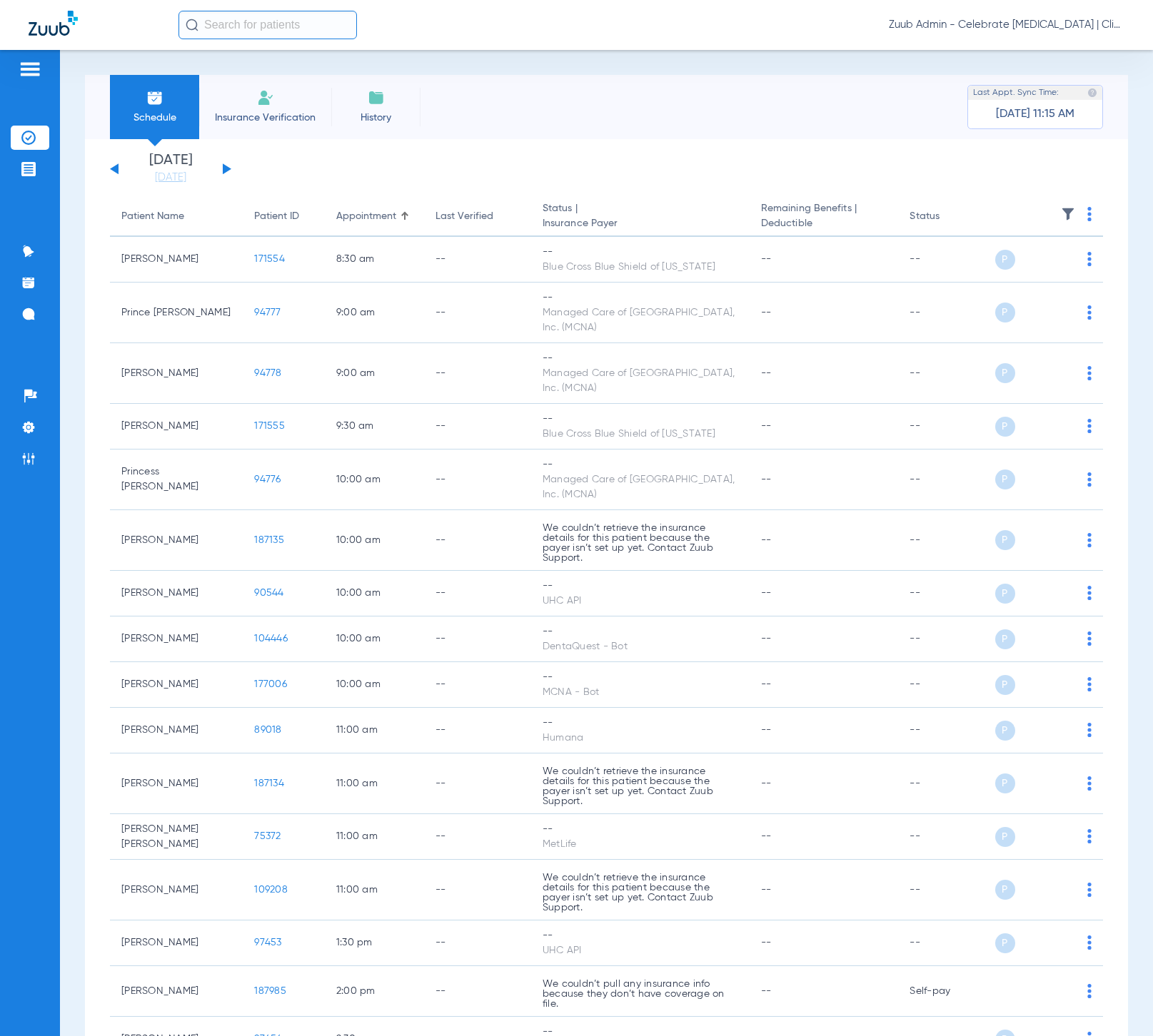
click at [29, 456] on img at bounding box center [29, 459] width 15 height 15
